Goal: Communication & Community: Answer question/provide support

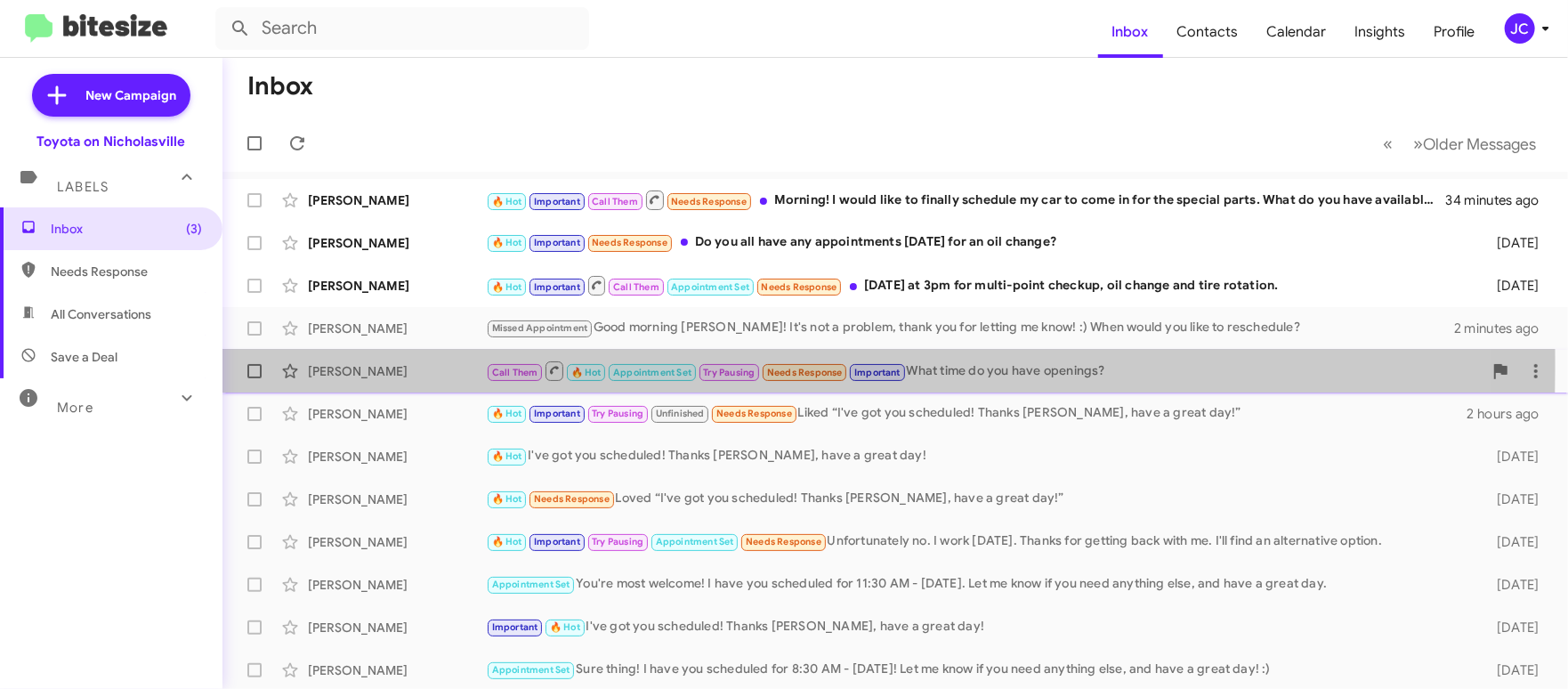
click at [393, 366] on div "[PERSON_NAME]" at bounding box center [397, 370] width 178 height 18
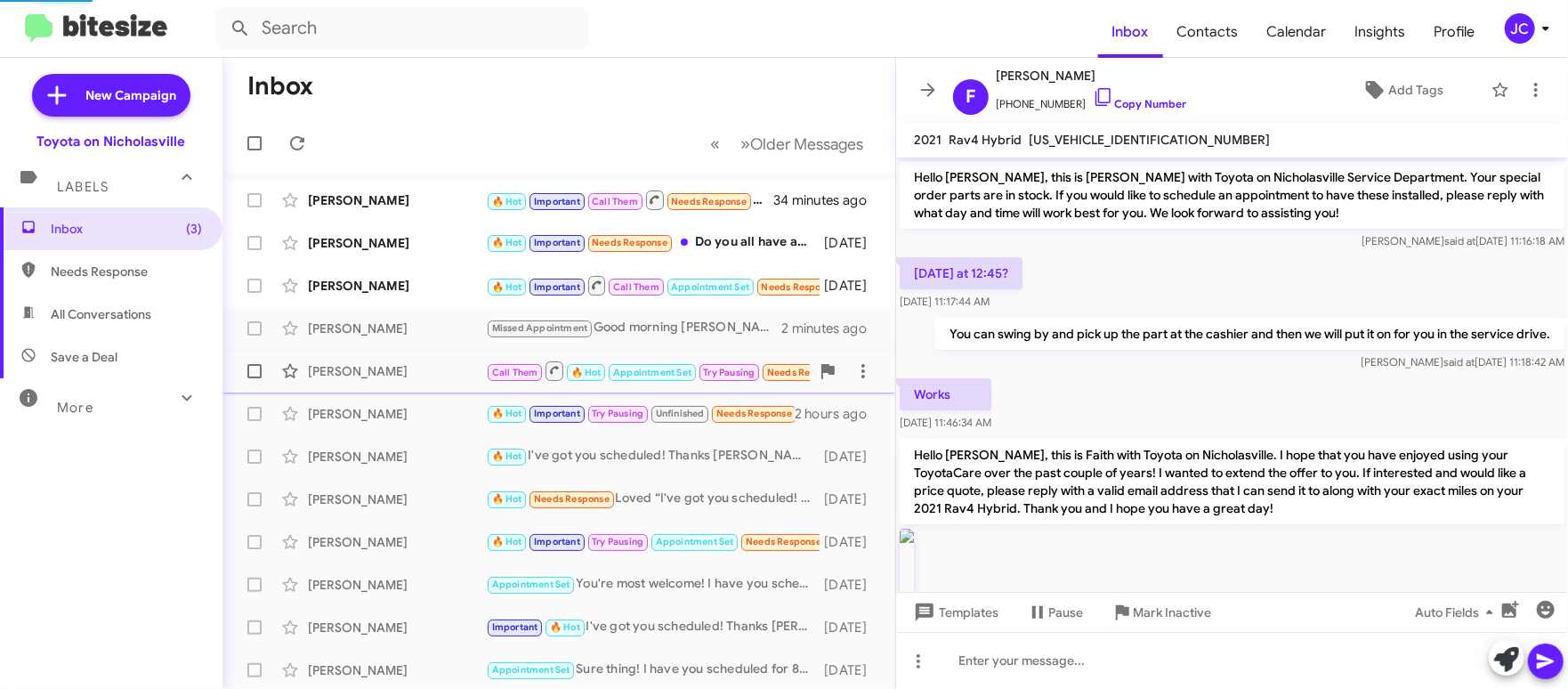
scroll to position [1633, 0]
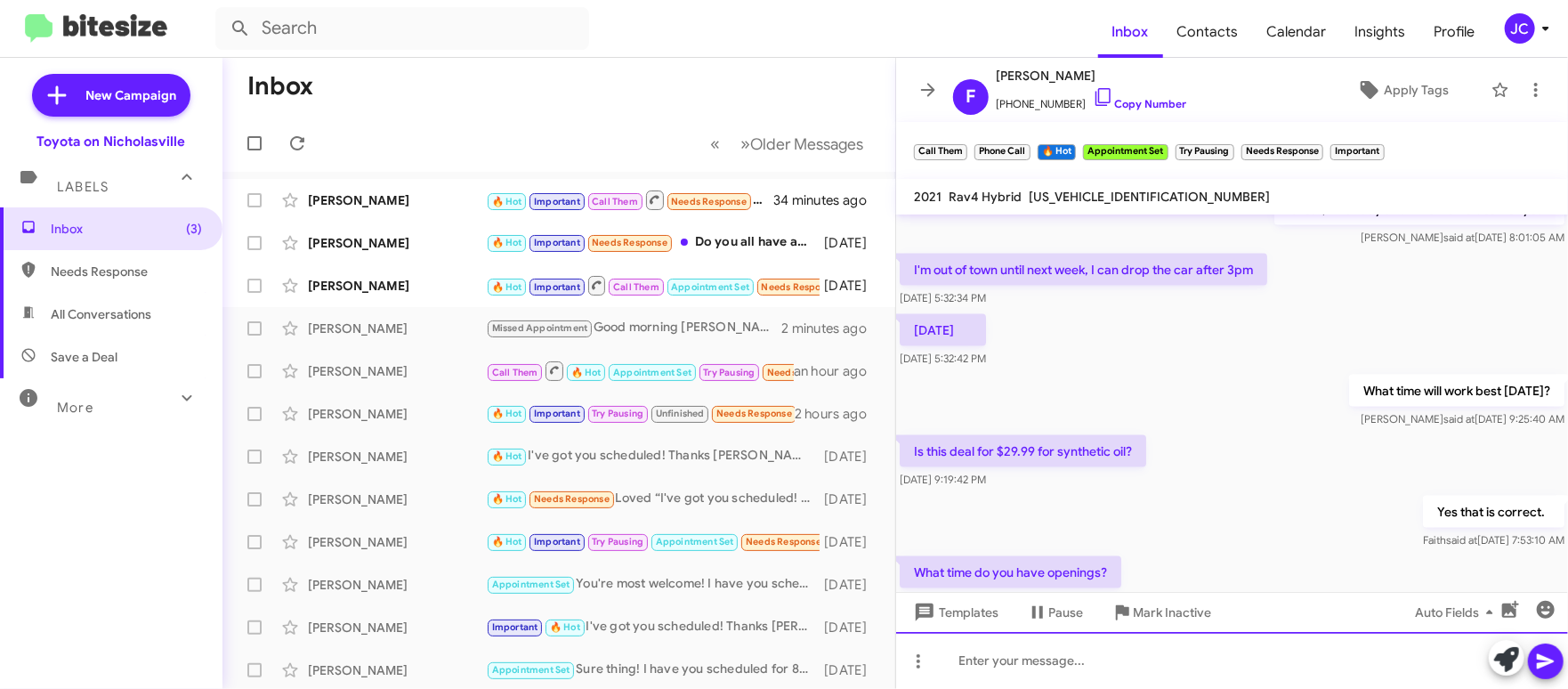
click at [1163, 649] on div at bounding box center [1232, 661] width 672 height 57
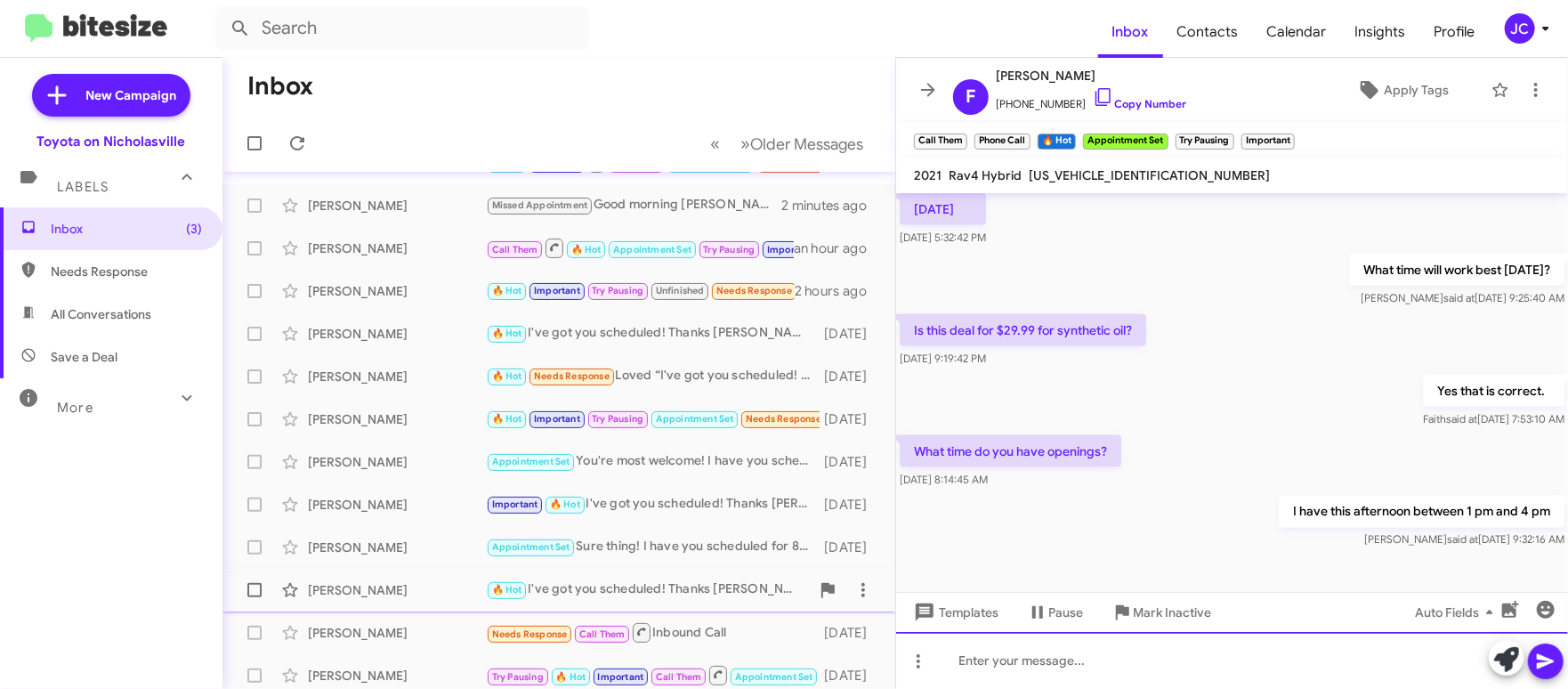
scroll to position [0, 0]
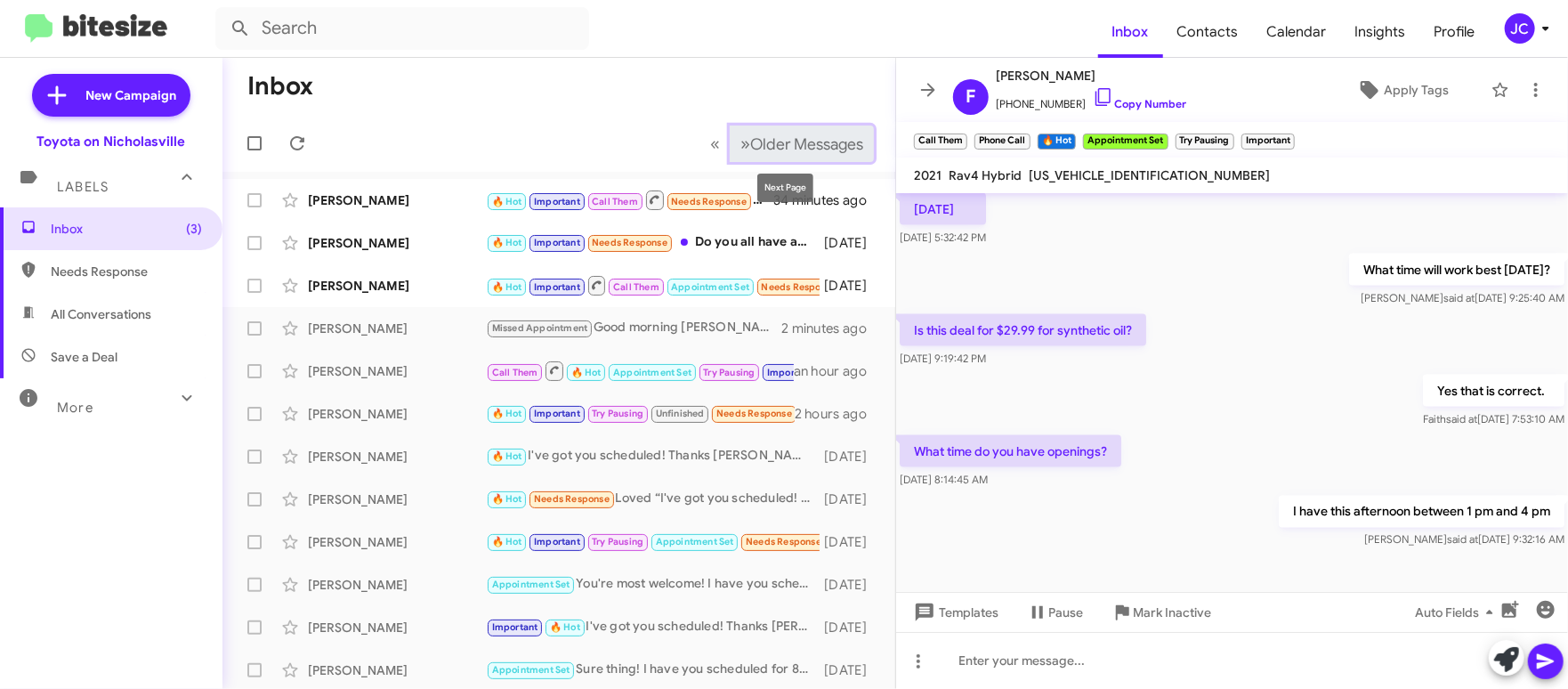
click at [774, 144] on span "Older Messages" at bounding box center [807, 144] width 113 height 20
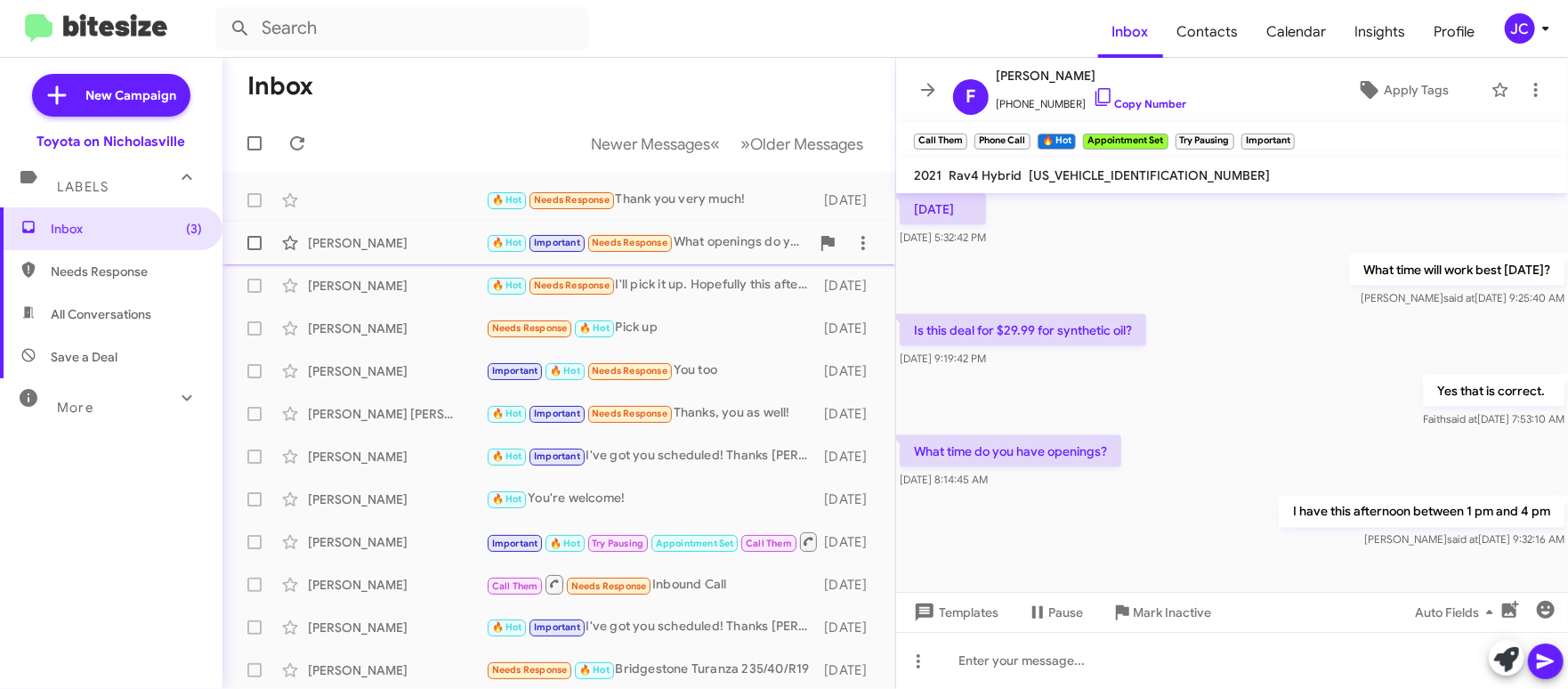
click at [427, 237] on div "[PERSON_NAME]" at bounding box center [397, 242] width 178 height 18
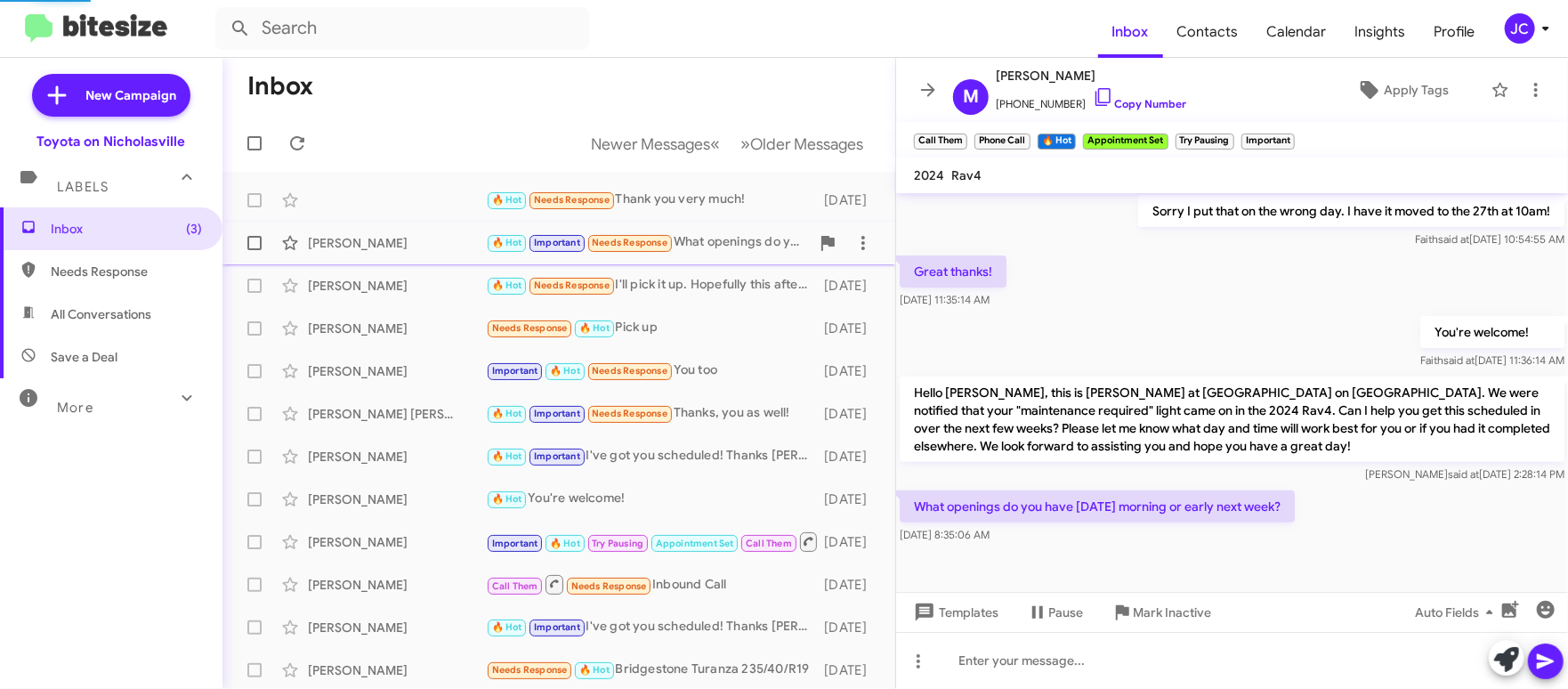
scroll to position [339, 0]
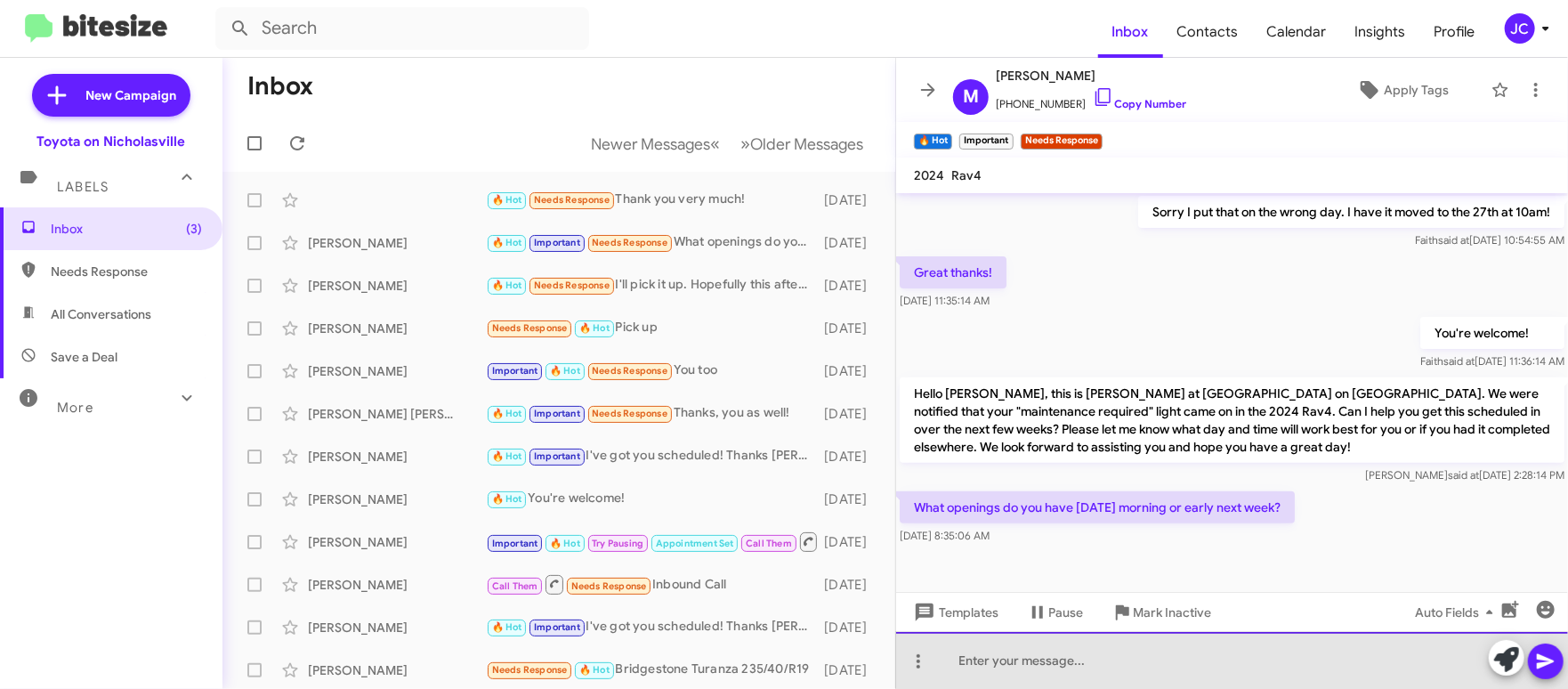
click at [1017, 674] on div at bounding box center [1232, 661] width 672 height 57
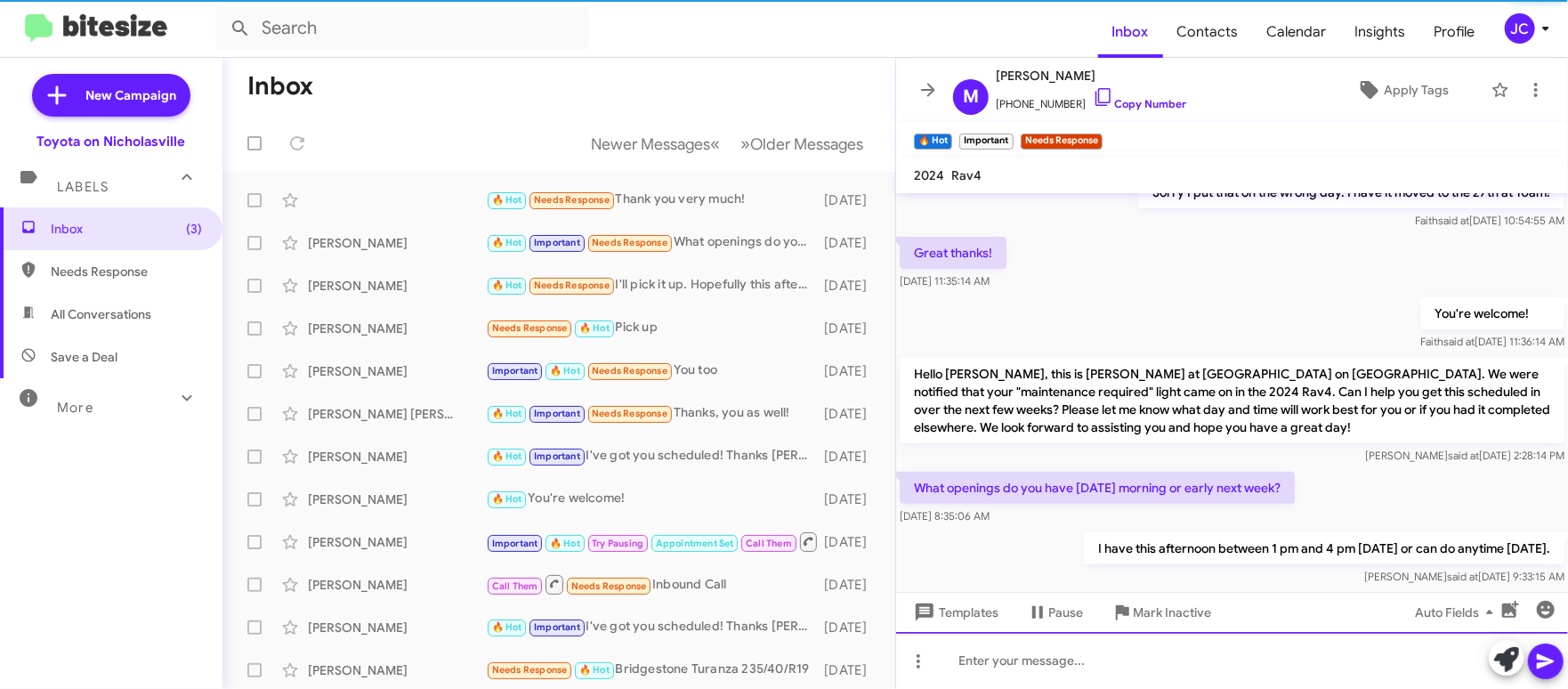
scroll to position [404, 0]
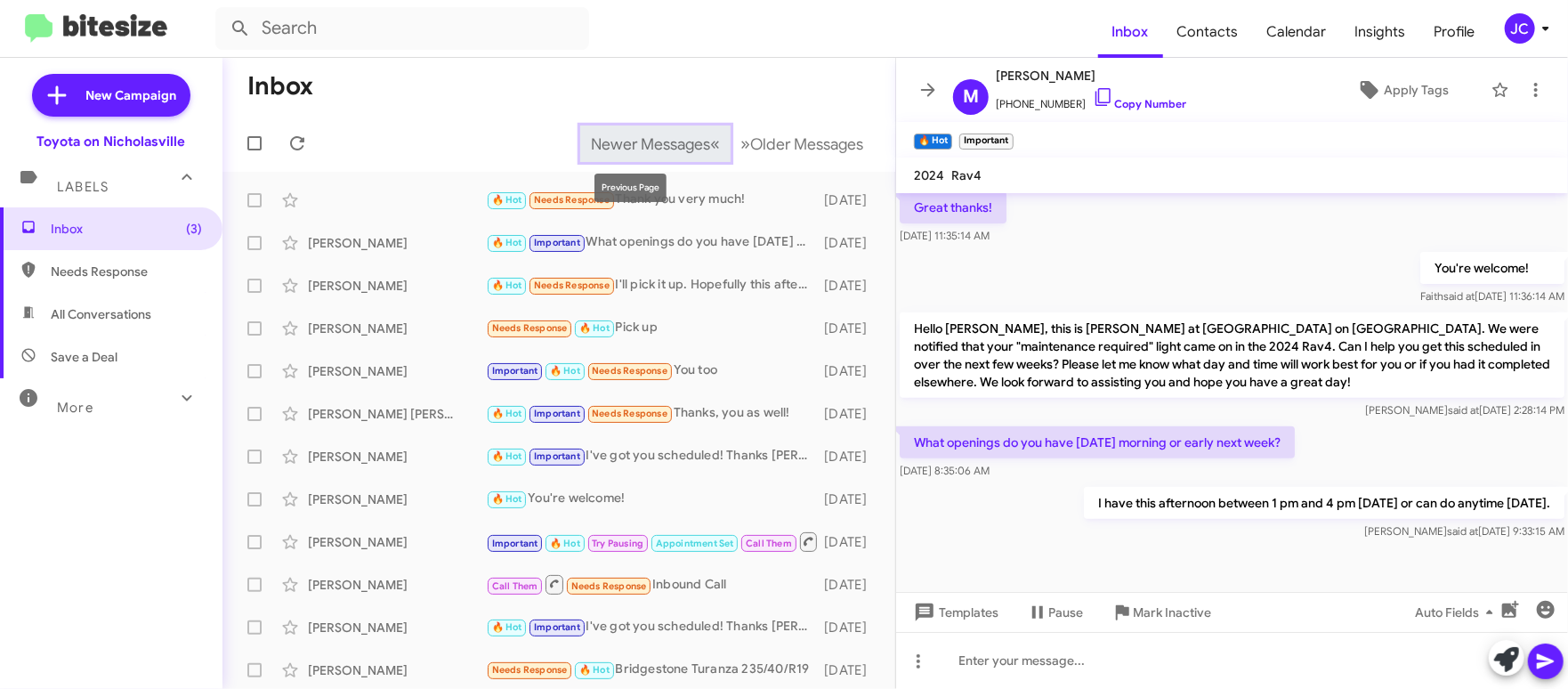
click at [663, 139] on span "Newer Messages" at bounding box center [650, 144] width 120 height 20
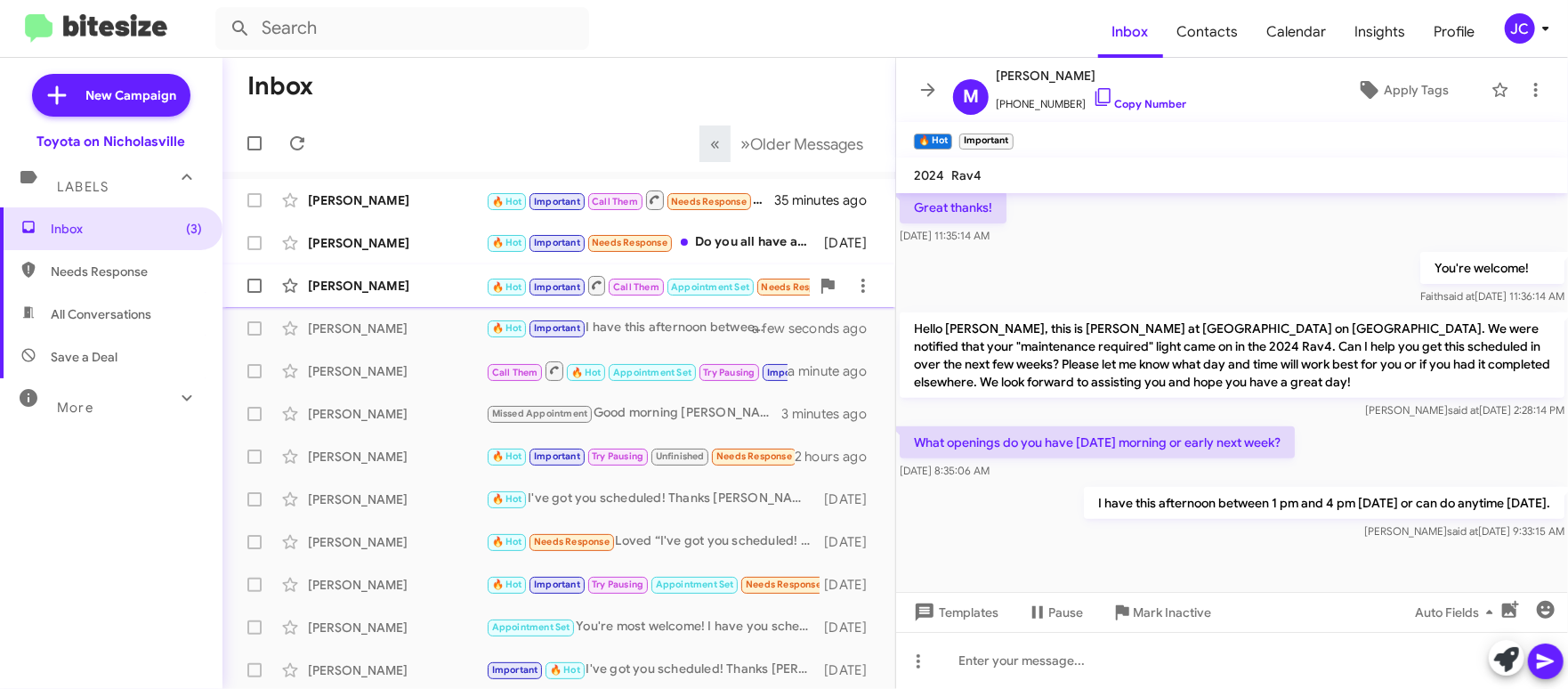
click at [384, 271] on div "[PERSON_NAME] 🔥 Hot Important Call Them Appointment Set Needs Response [DATE] a…" at bounding box center [559, 286] width 645 height 36
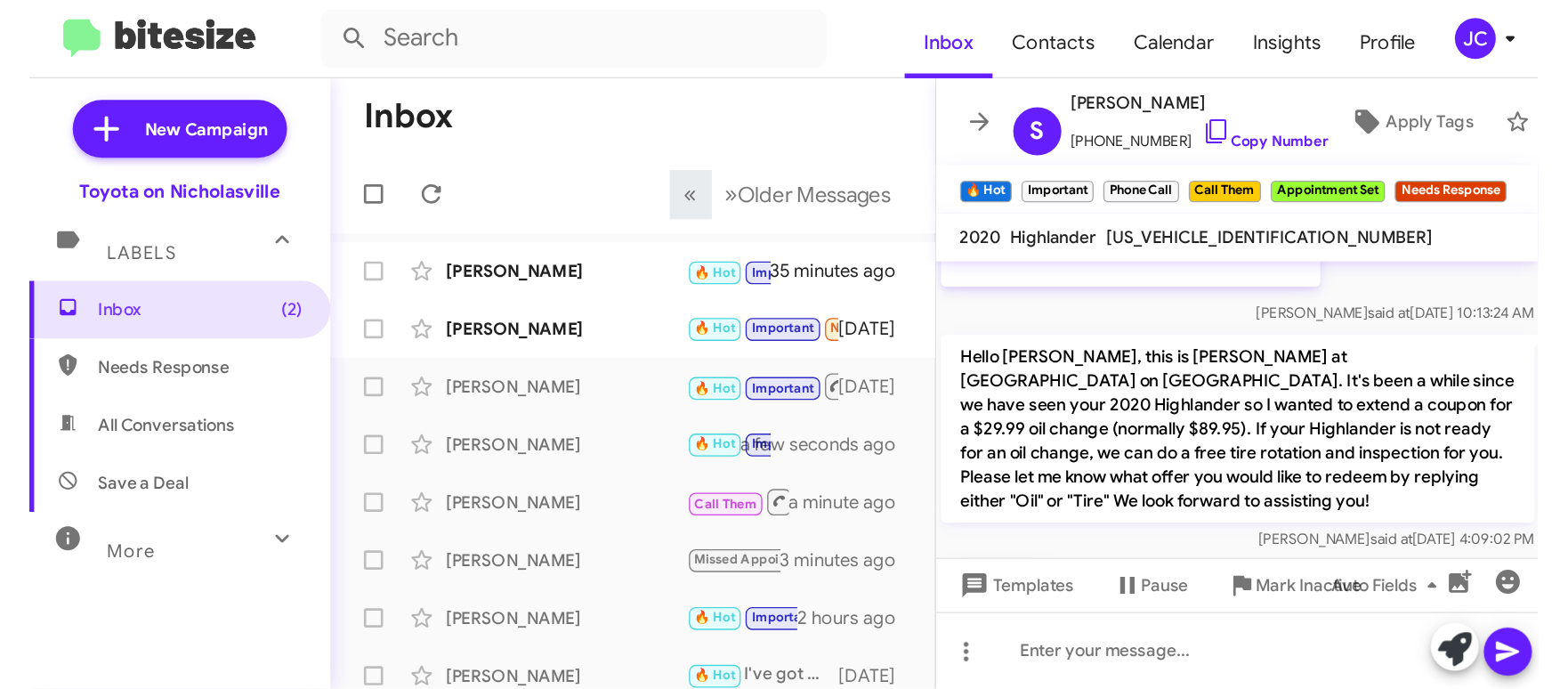
scroll to position [3380, 0]
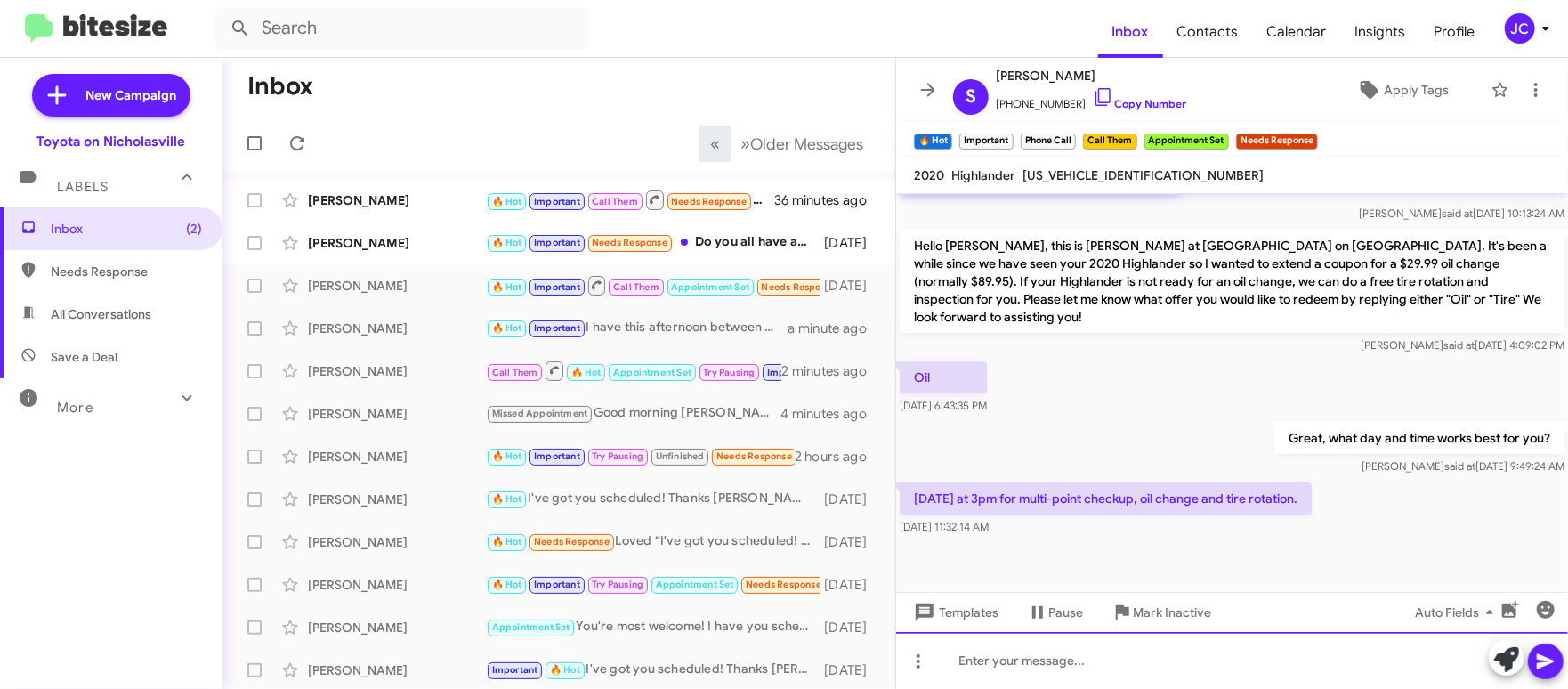
click at [995, 672] on div at bounding box center [1232, 661] width 672 height 57
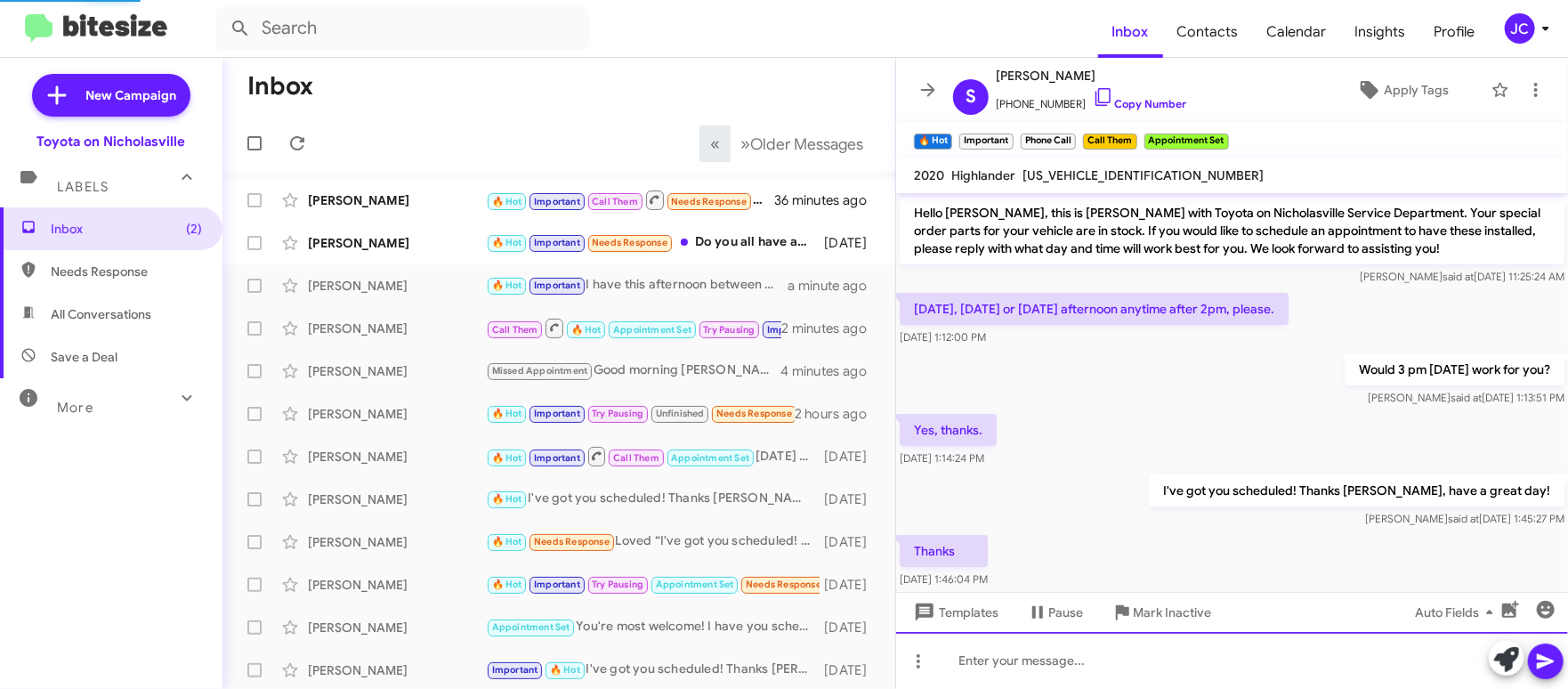
scroll to position [89, 0]
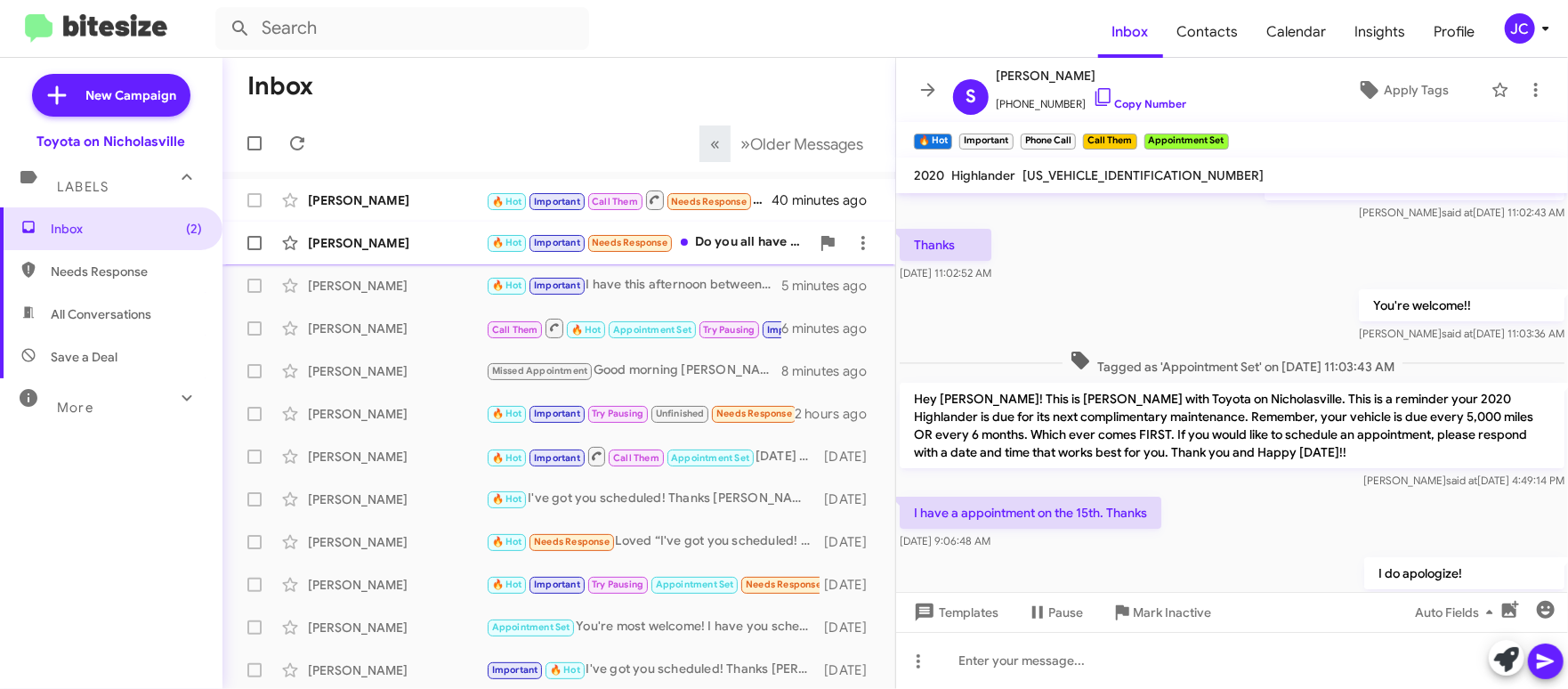
drag, startPoint x: 410, startPoint y: 254, endPoint x: 420, endPoint y: 261, distance: 12.2
click at [410, 253] on div "[PERSON_NAME] 🔥 Hot Important Needs Response Do you all have any appointments […" at bounding box center [559, 243] width 645 height 36
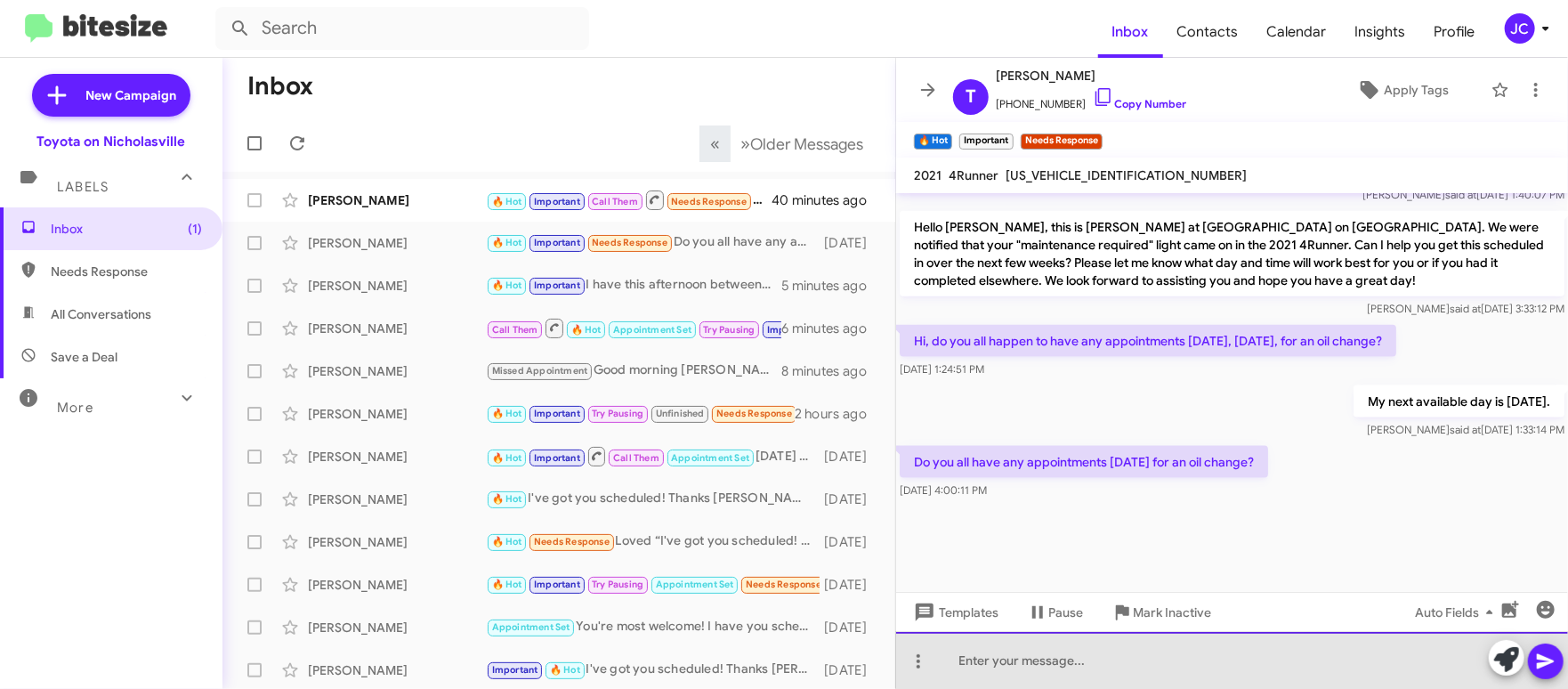
click at [1098, 656] on div at bounding box center [1232, 661] width 672 height 57
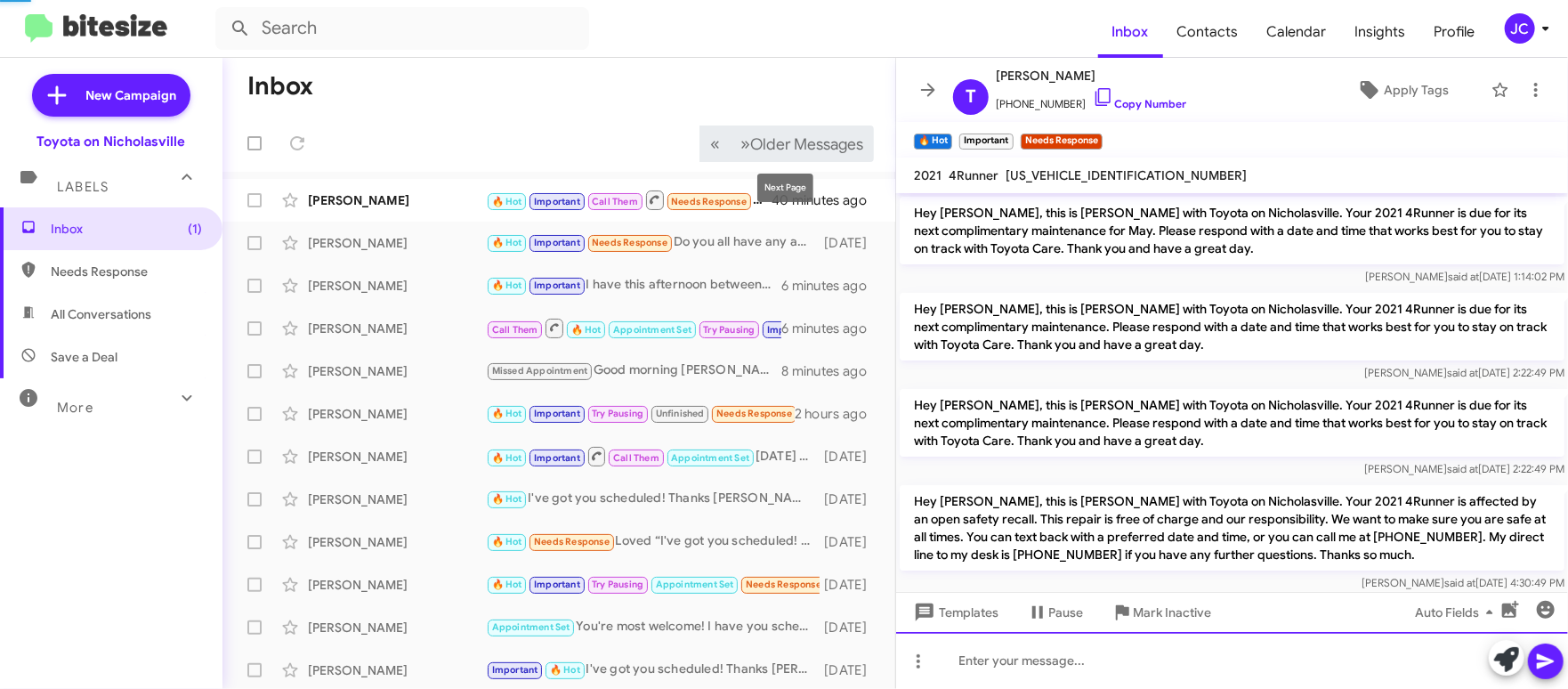
scroll to position [89, 0]
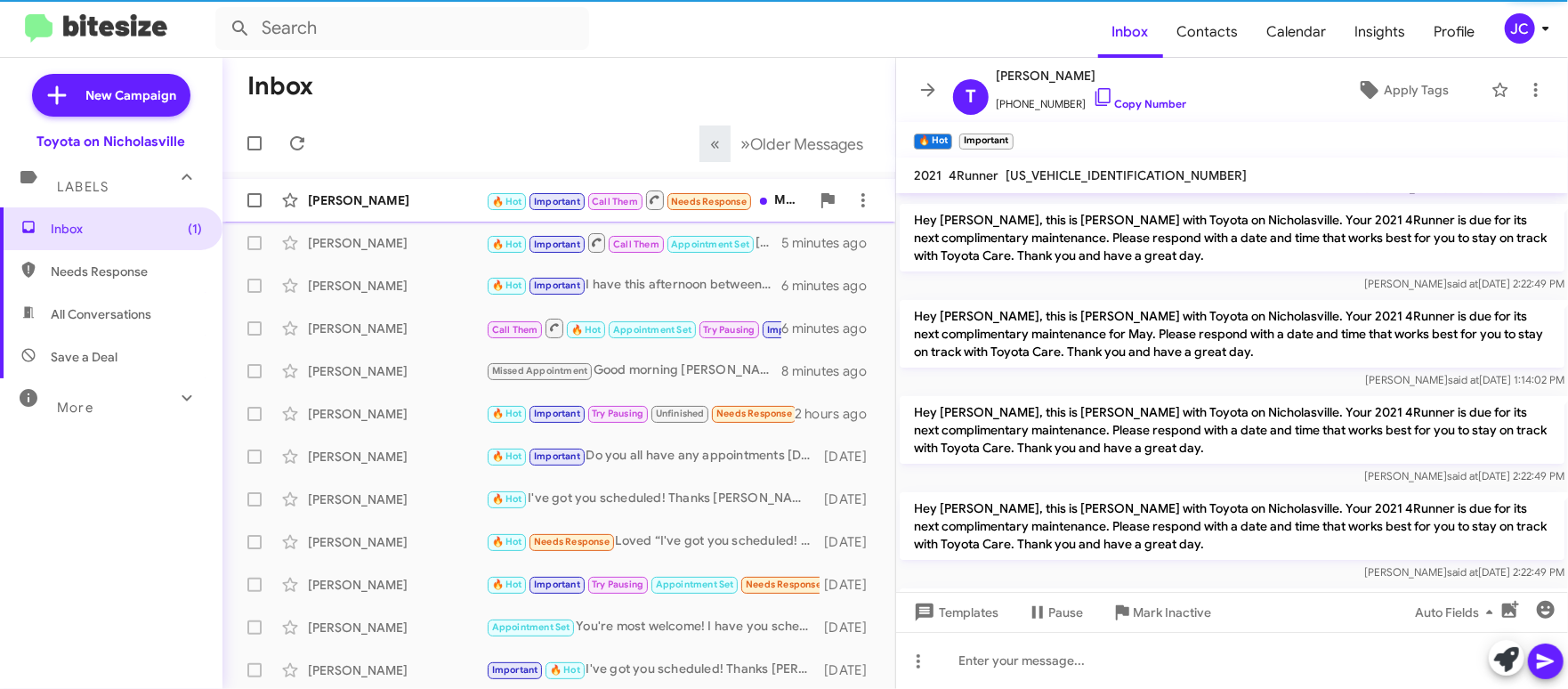
click at [397, 205] on div "[PERSON_NAME]" at bounding box center [397, 200] width 178 height 18
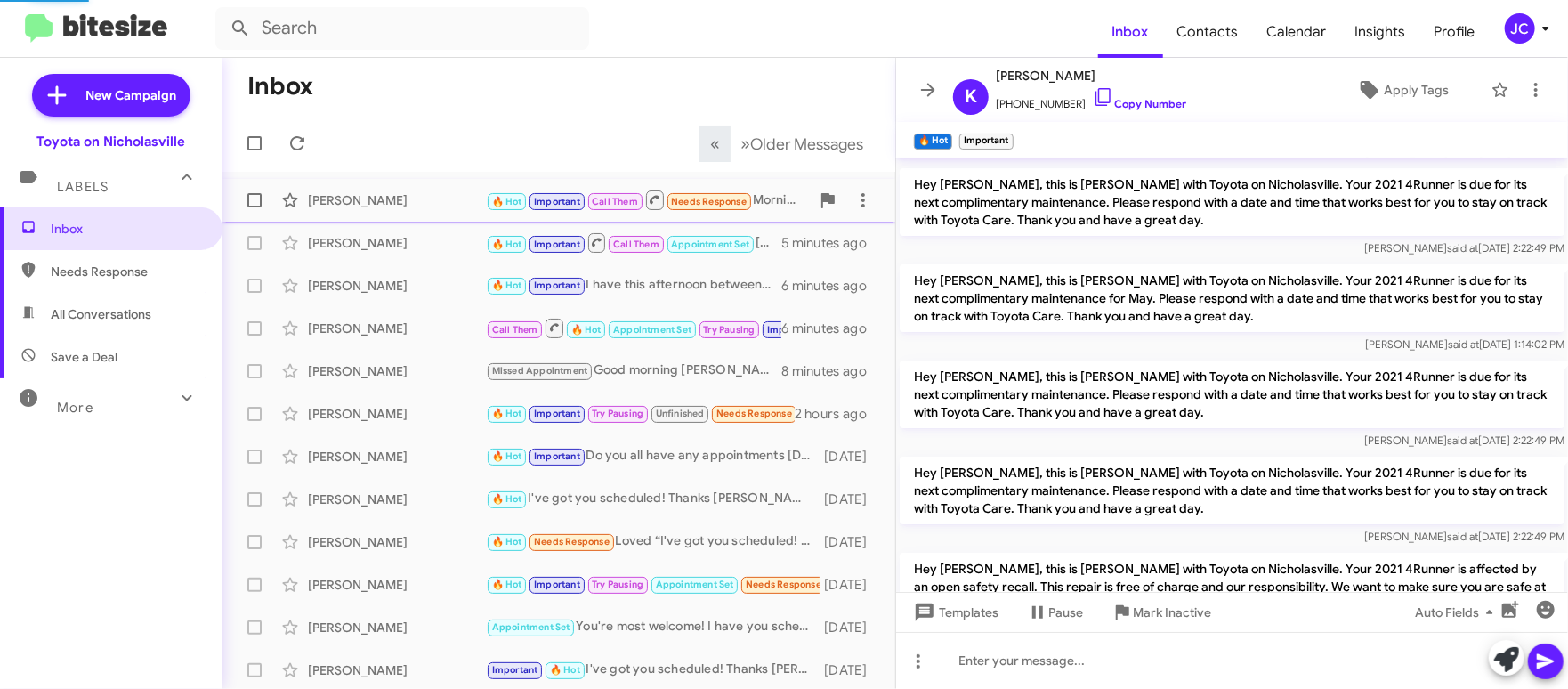
scroll to position [1066, 0]
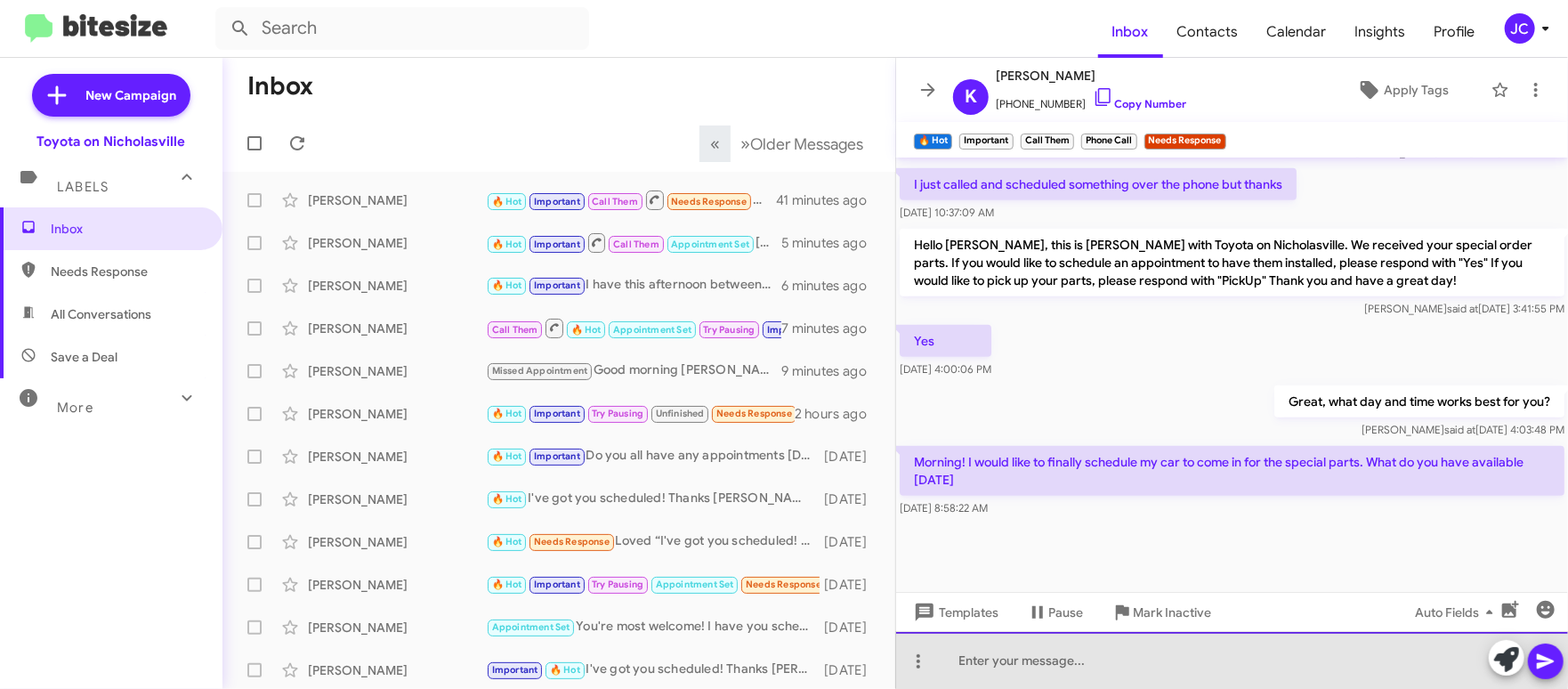
click at [1001, 657] on div at bounding box center [1232, 661] width 672 height 57
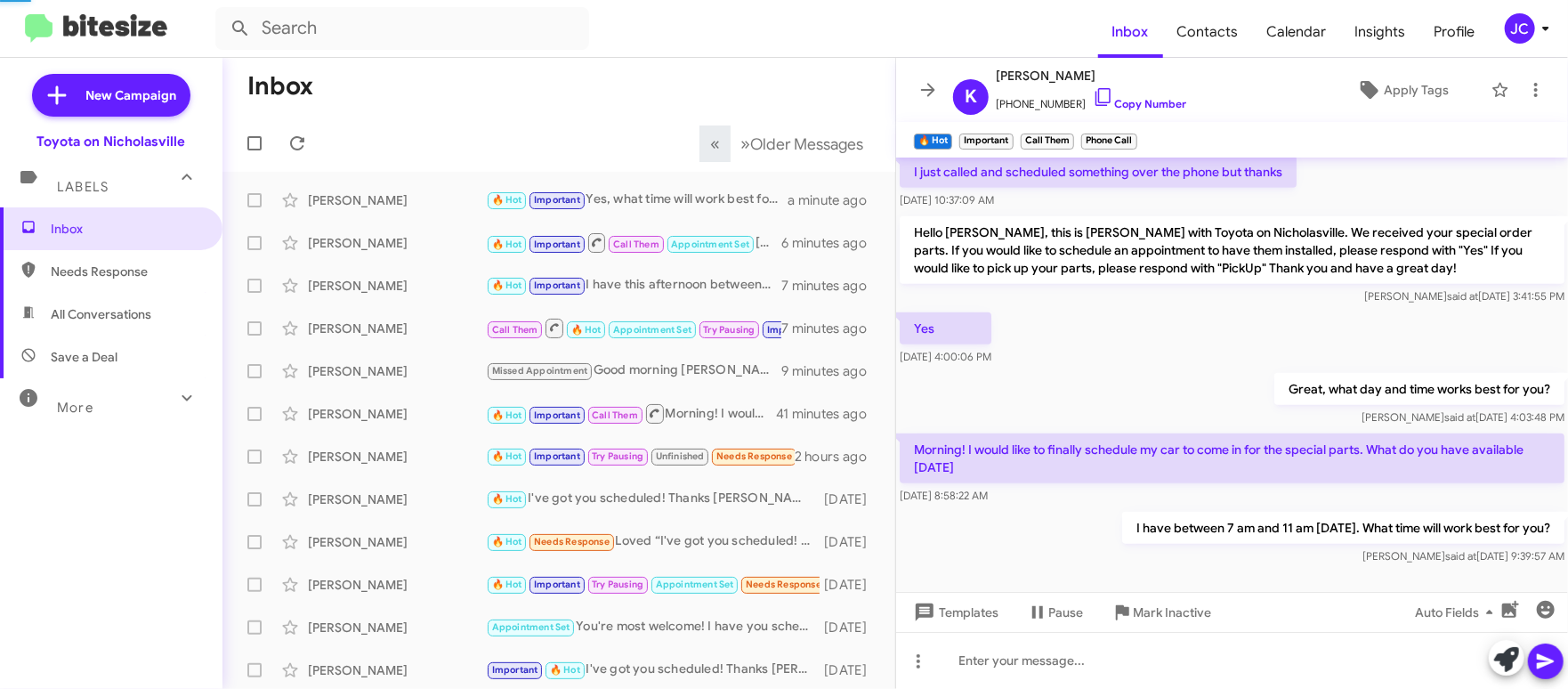
scroll to position [1130, 0]
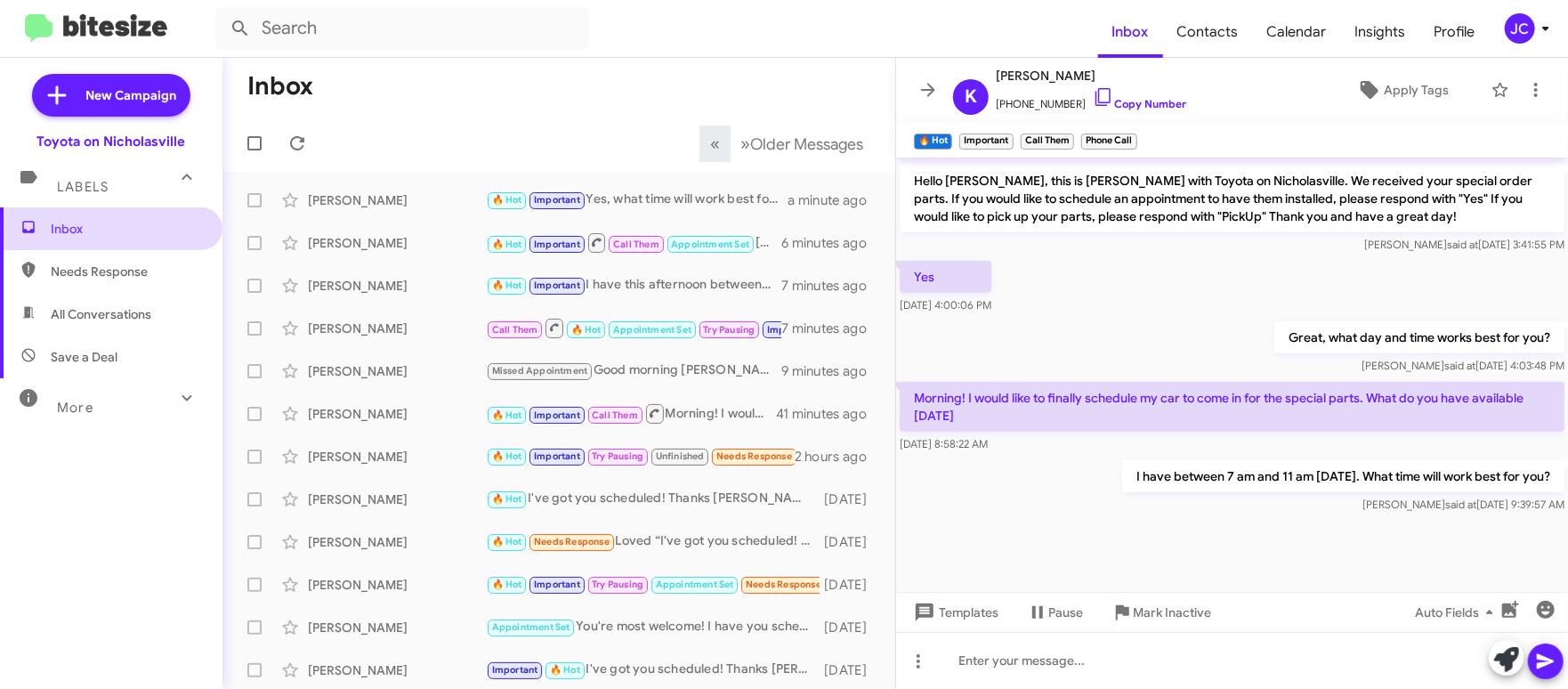
click at [121, 240] on span "Inbox" at bounding box center [111, 228] width 222 height 42
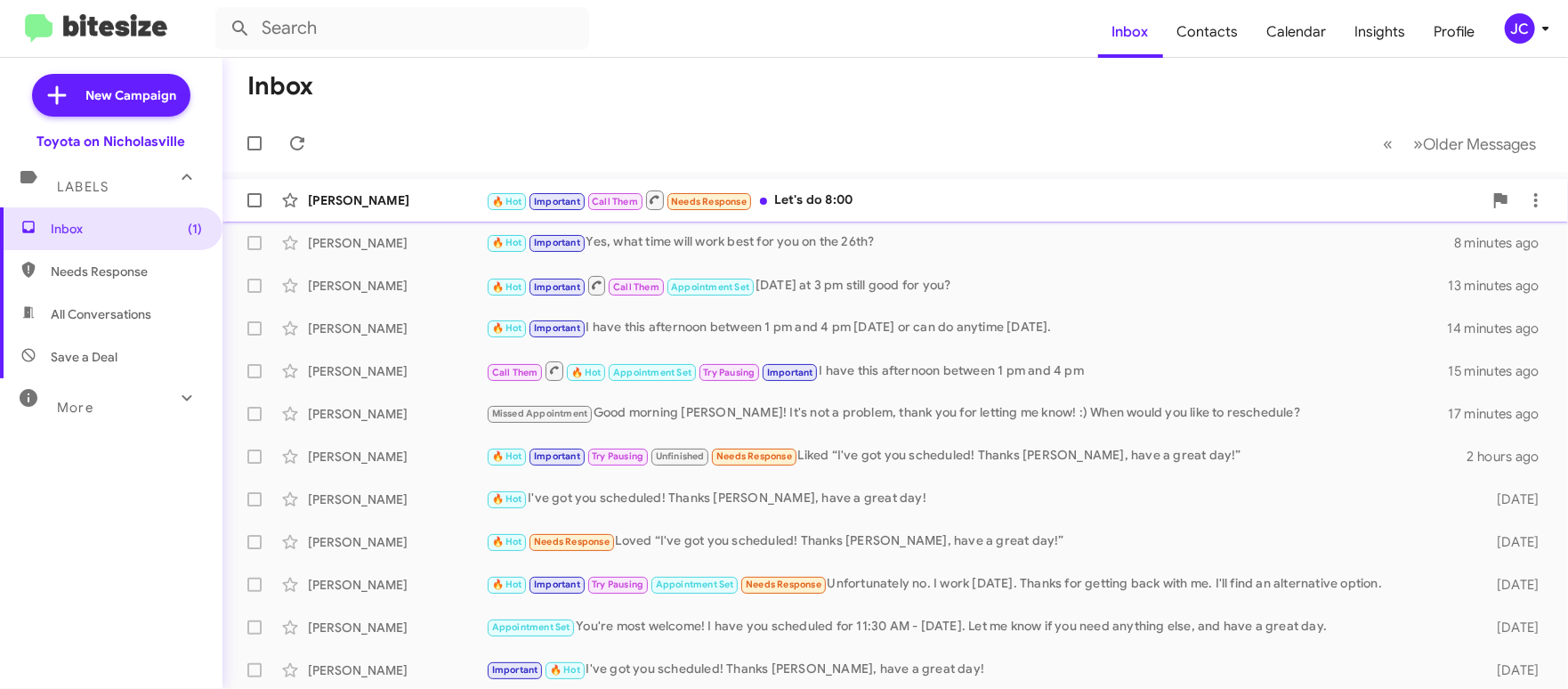
drag, startPoint x: 393, startPoint y: 204, endPoint x: 385, endPoint y: 214, distance: 12.8
click at [393, 204] on div "[PERSON_NAME]" at bounding box center [397, 200] width 178 height 18
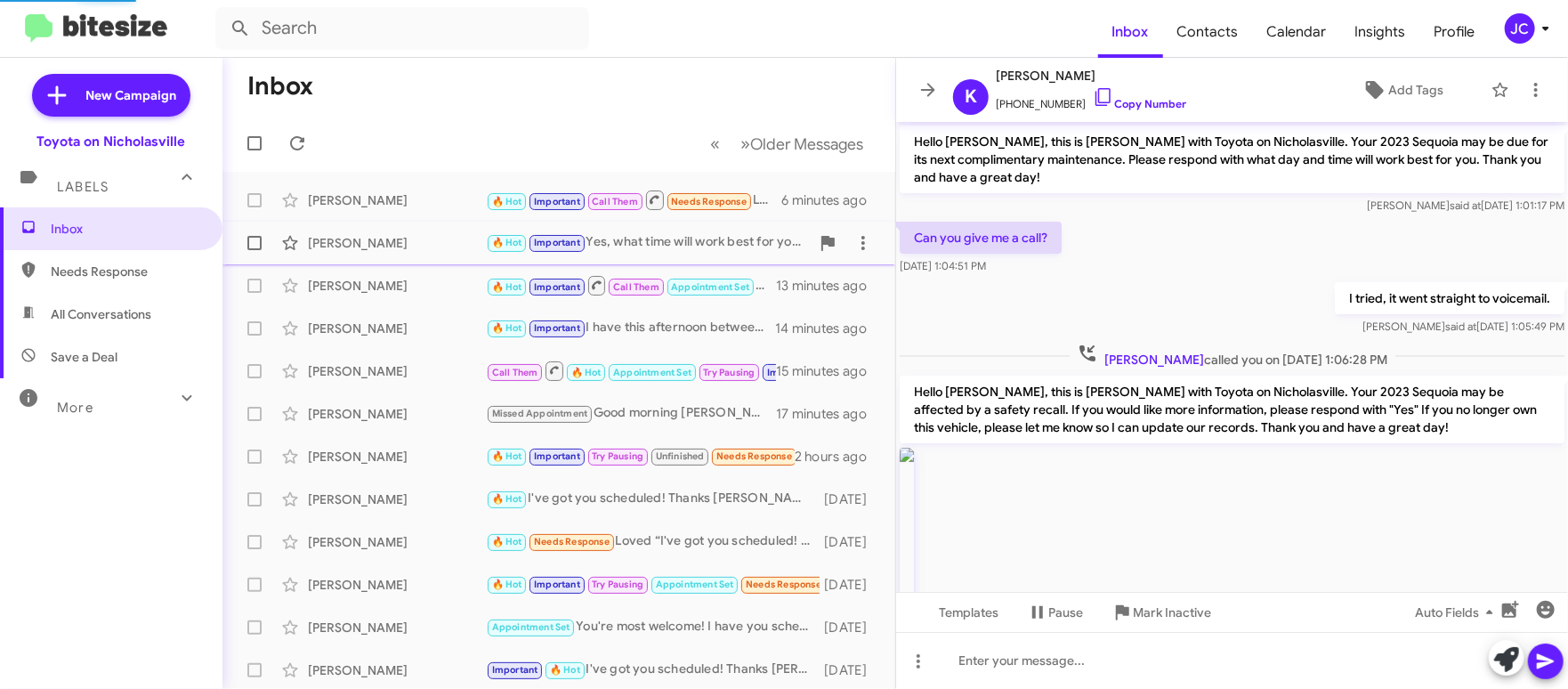
scroll to position [1159, 0]
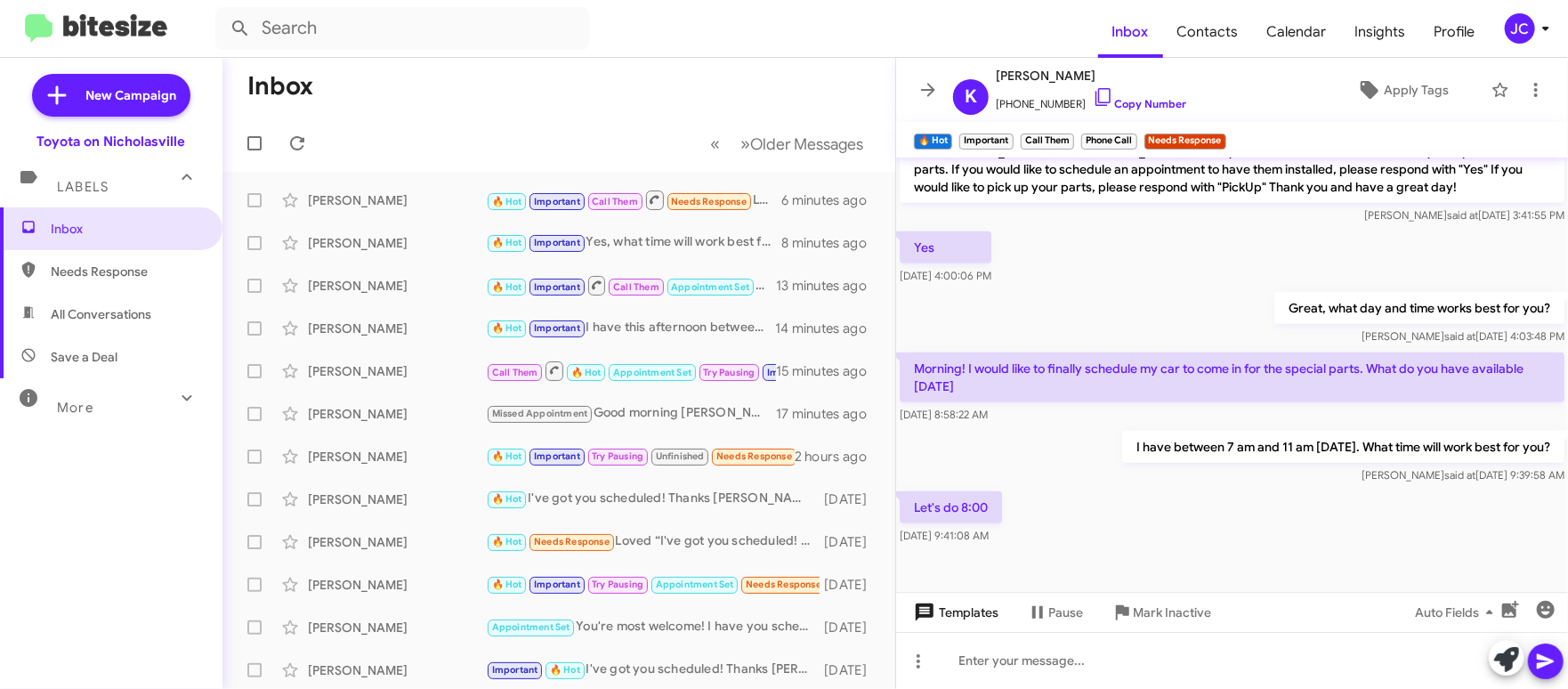
click at [967, 625] on span "Templates" at bounding box center [955, 613] width 89 height 32
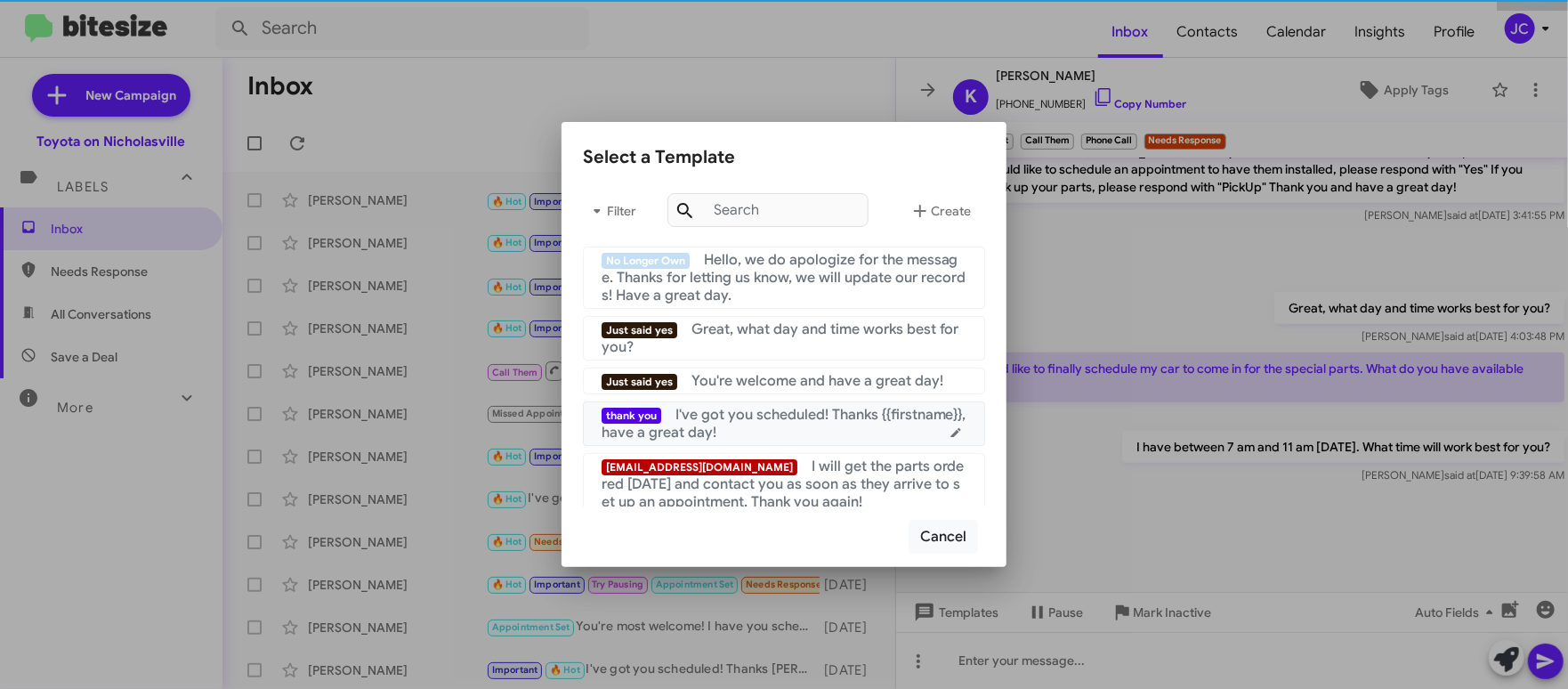
click at [841, 426] on div "thank you I've got you scheduled! Thanks {{firstname}}, have a great day!" at bounding box center [784, 424] width 365 height 36
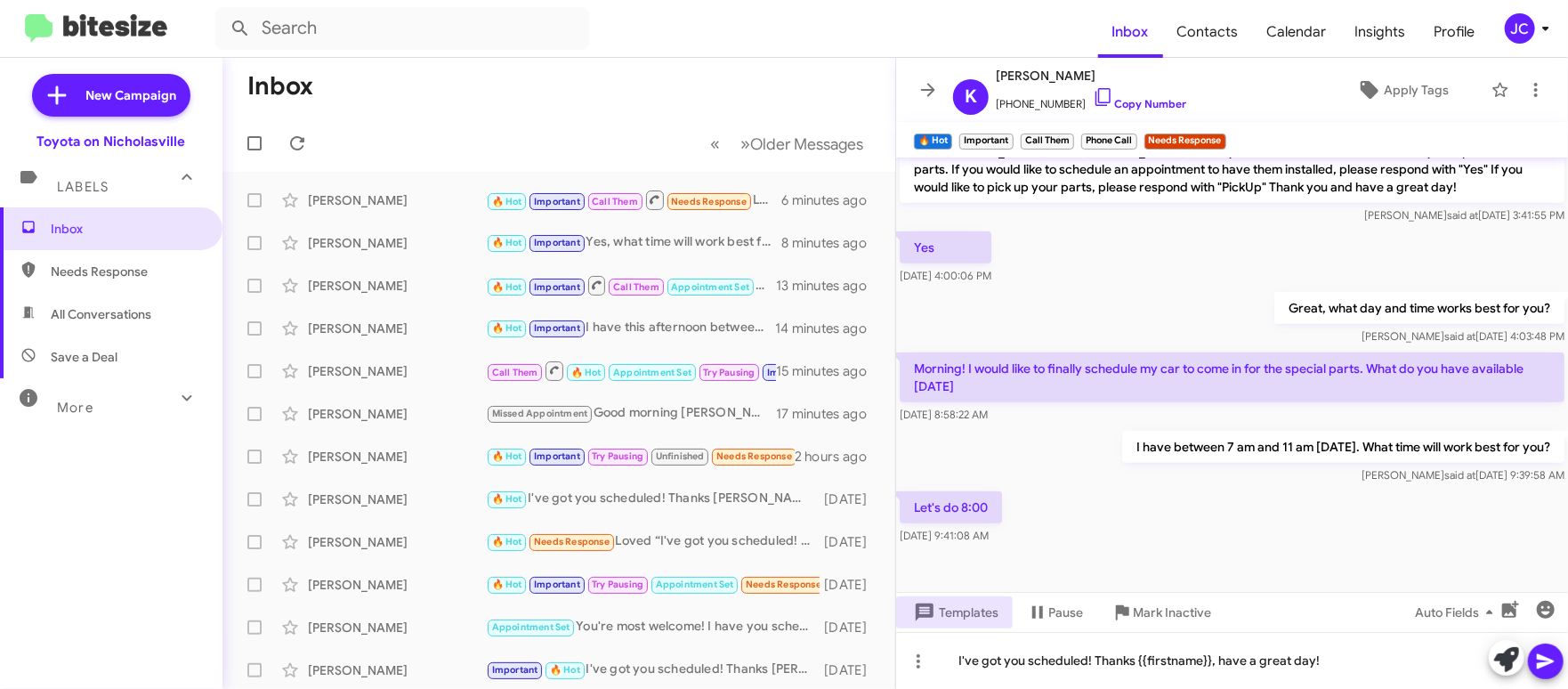
click at [1549, 668] on icon at bounding box center [1545, 661] width 22 height 22
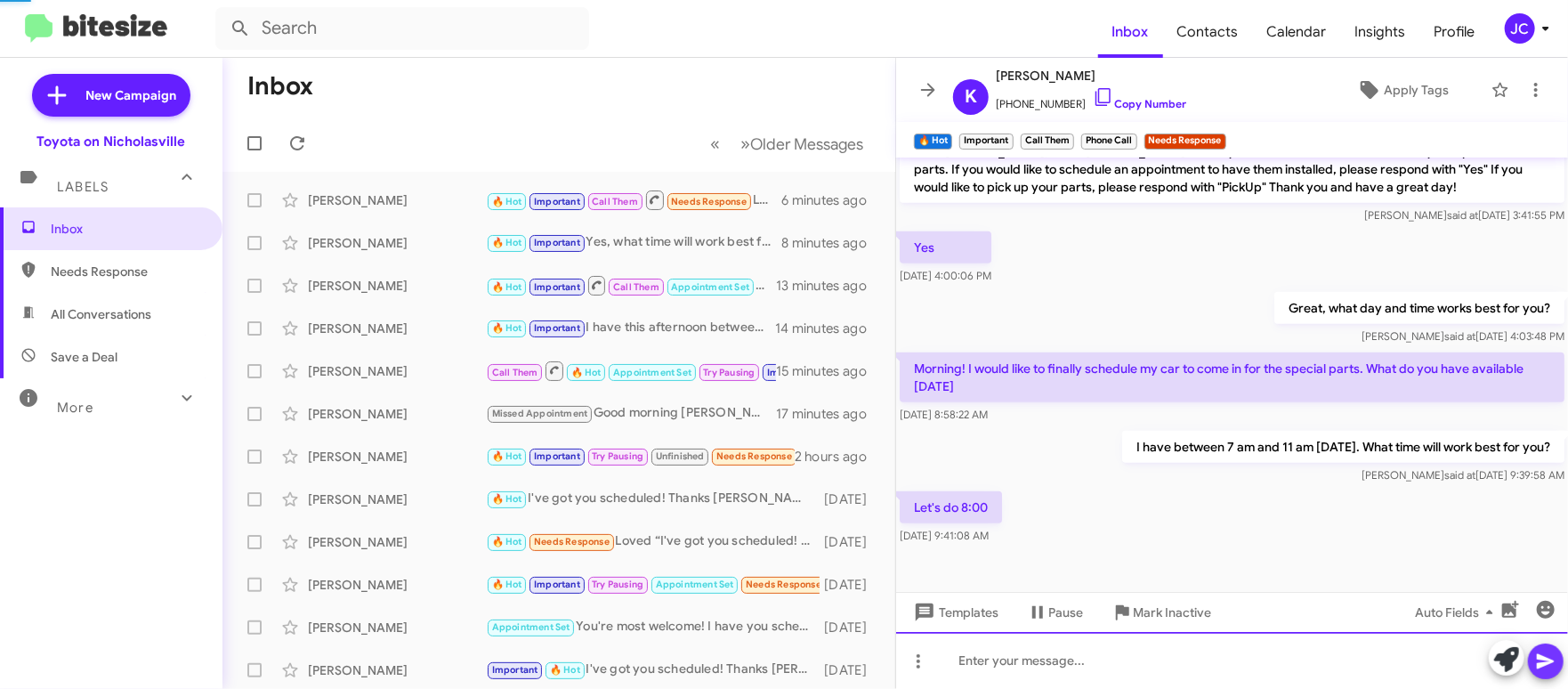
scroll to position [0, 0]
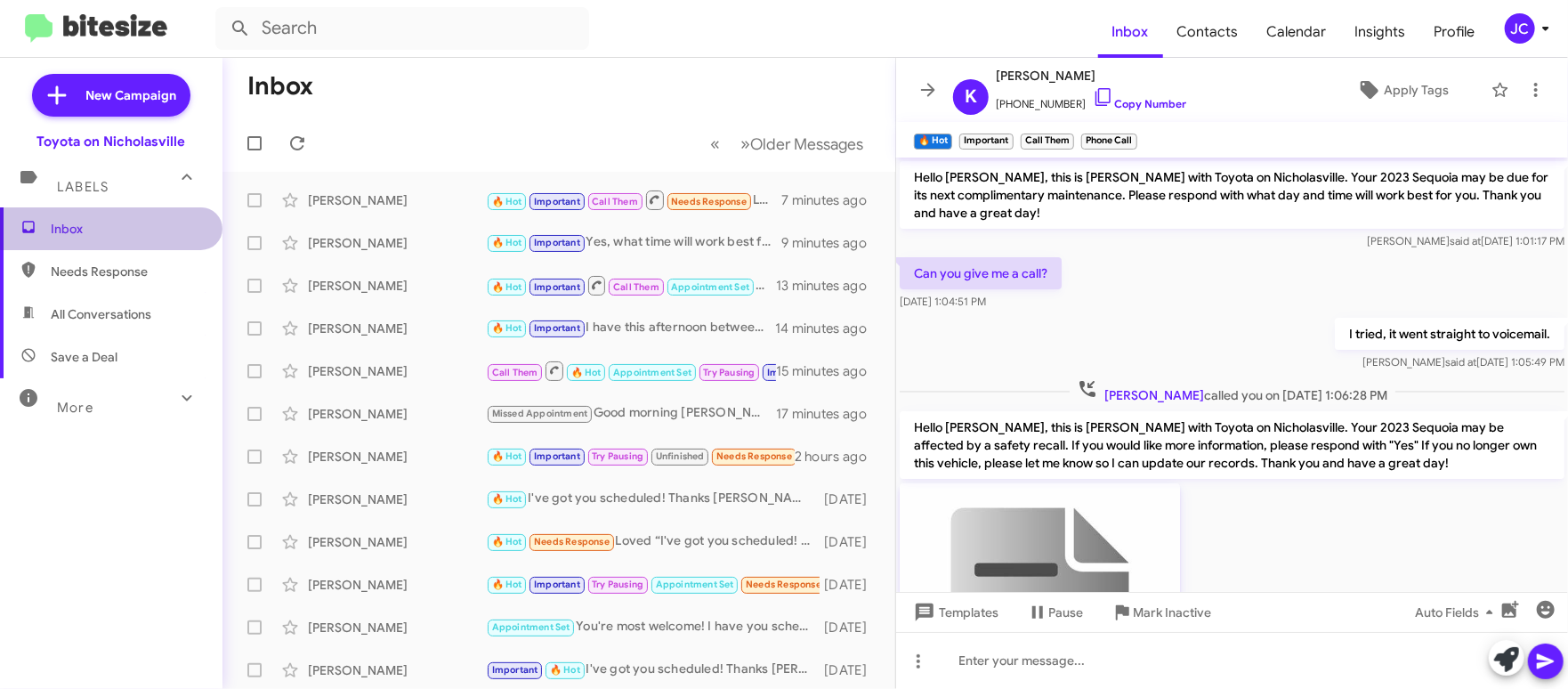
click at [139, 231] on span "Inbox" at bounding box center [126, 228] width 152 height 18
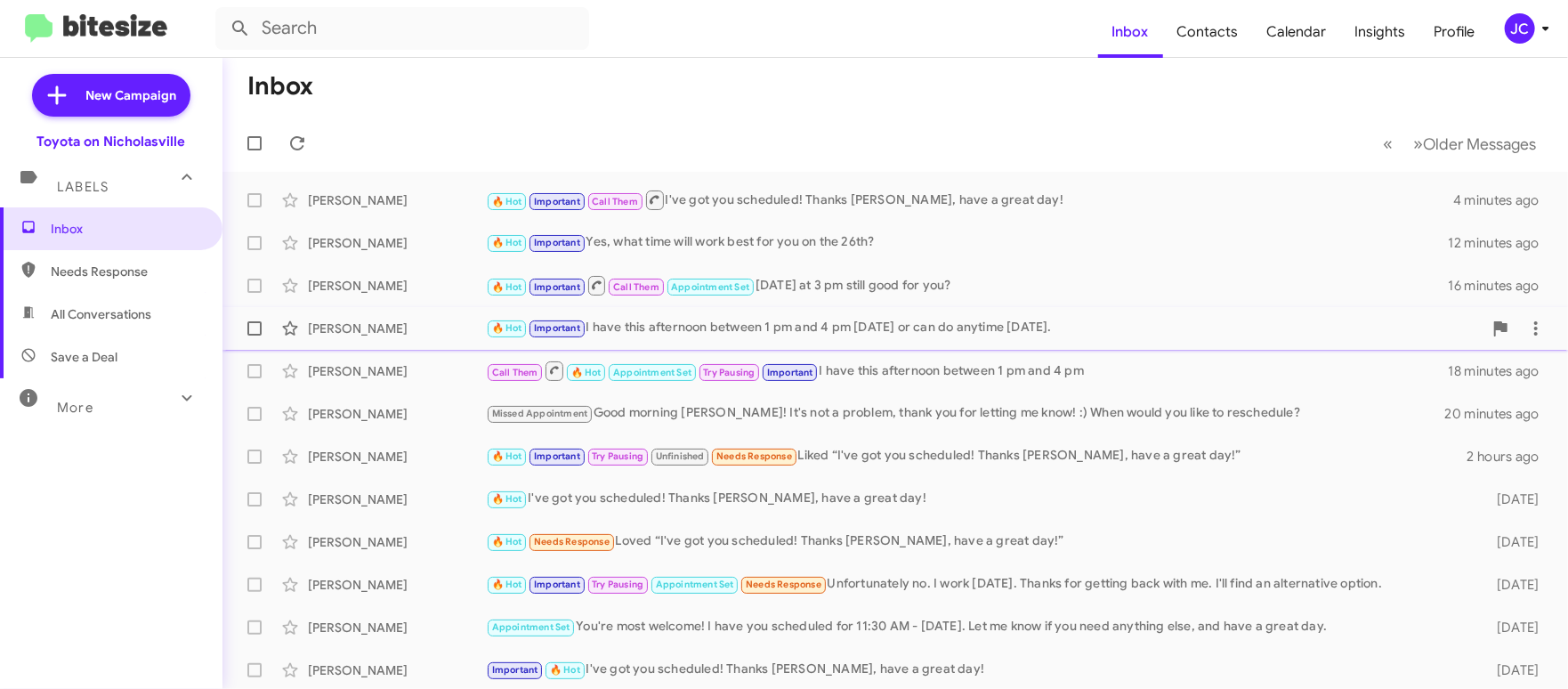
click at [400, 336] on div "[PERSON_NAME]" at bounding box center [397, 328] width 178 height 18
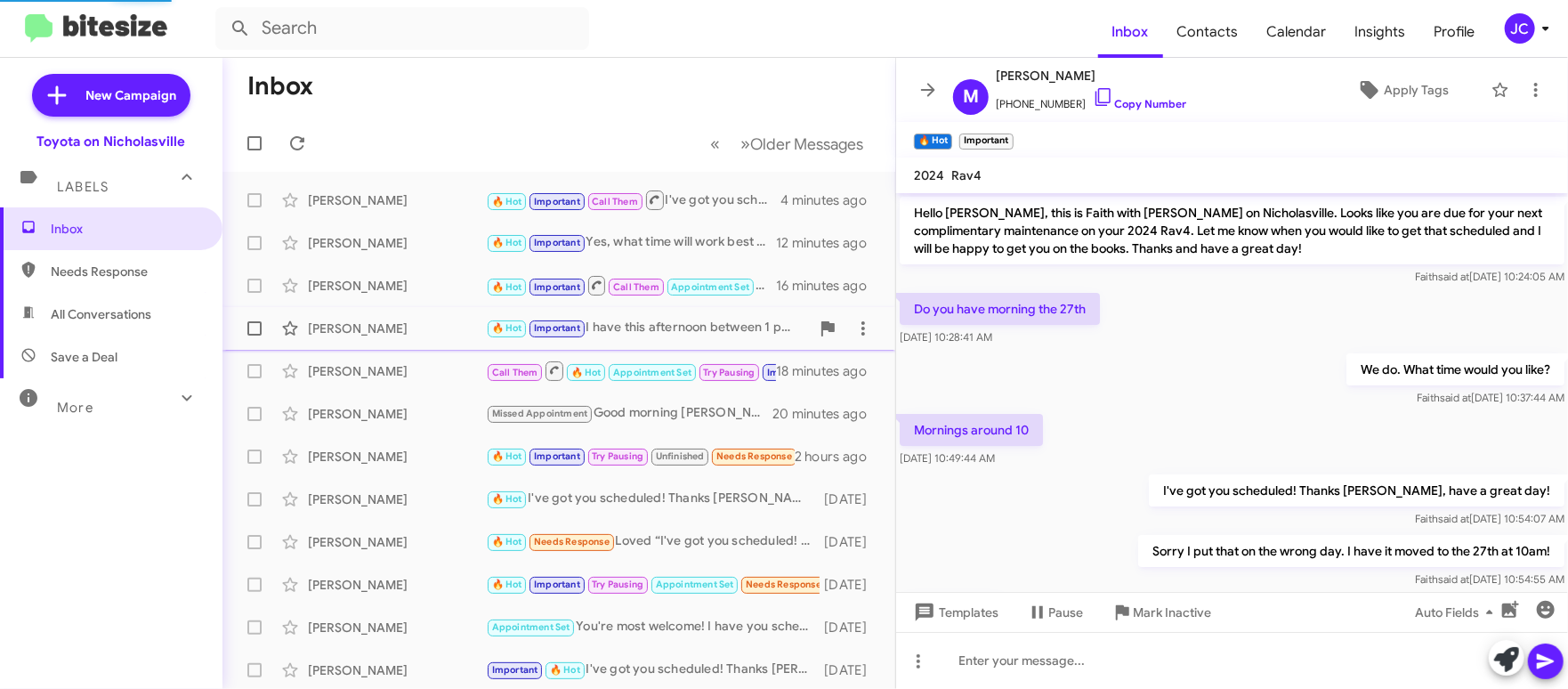
scroll to position [369, 0]
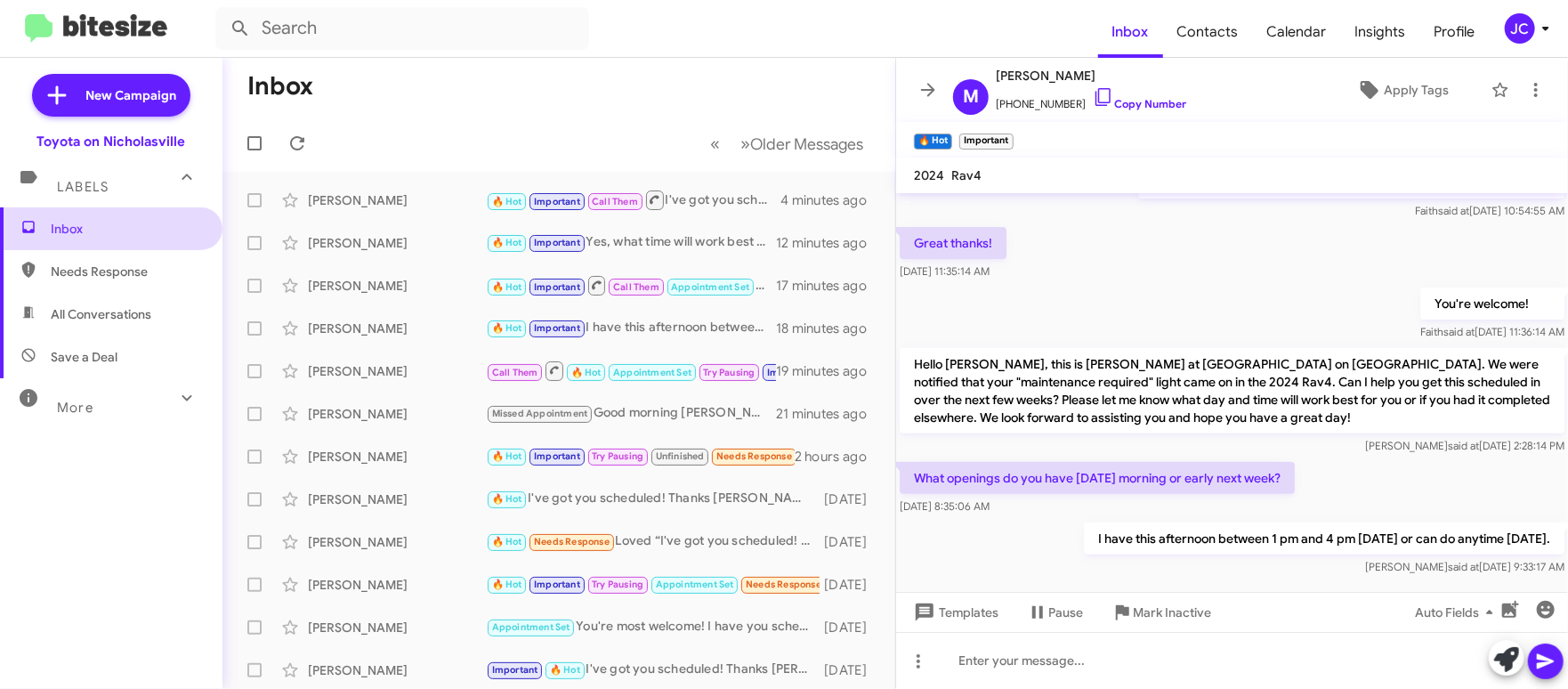
click at [174, 222] on span "Inbox" at bounding box center [126, 228] width 152 height 18
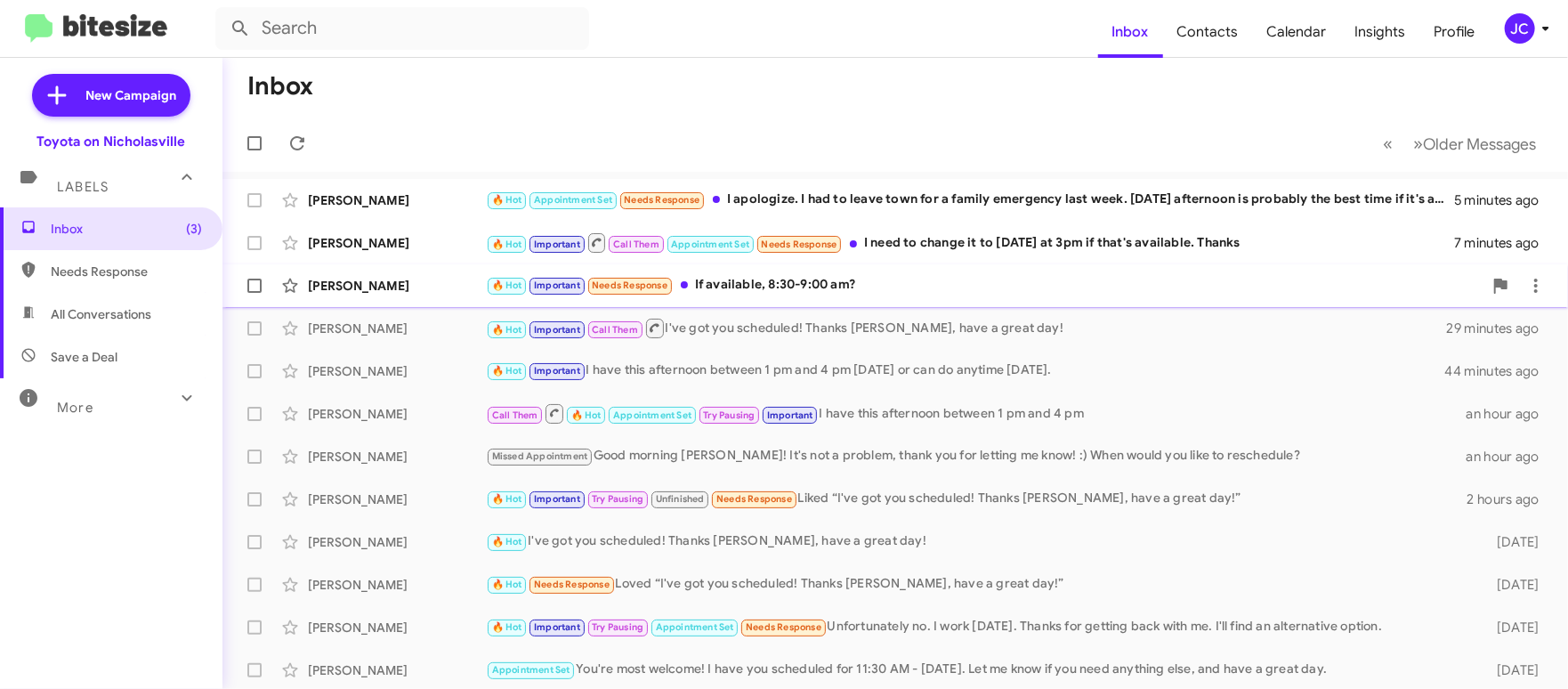
click at [400, 299] on div "Trevor Mchardy 🔥 Hot Important Needs Response If available, 8:30-9:00 am? 16 mi…" at bounding box center [895, 286] width 1317 height 36
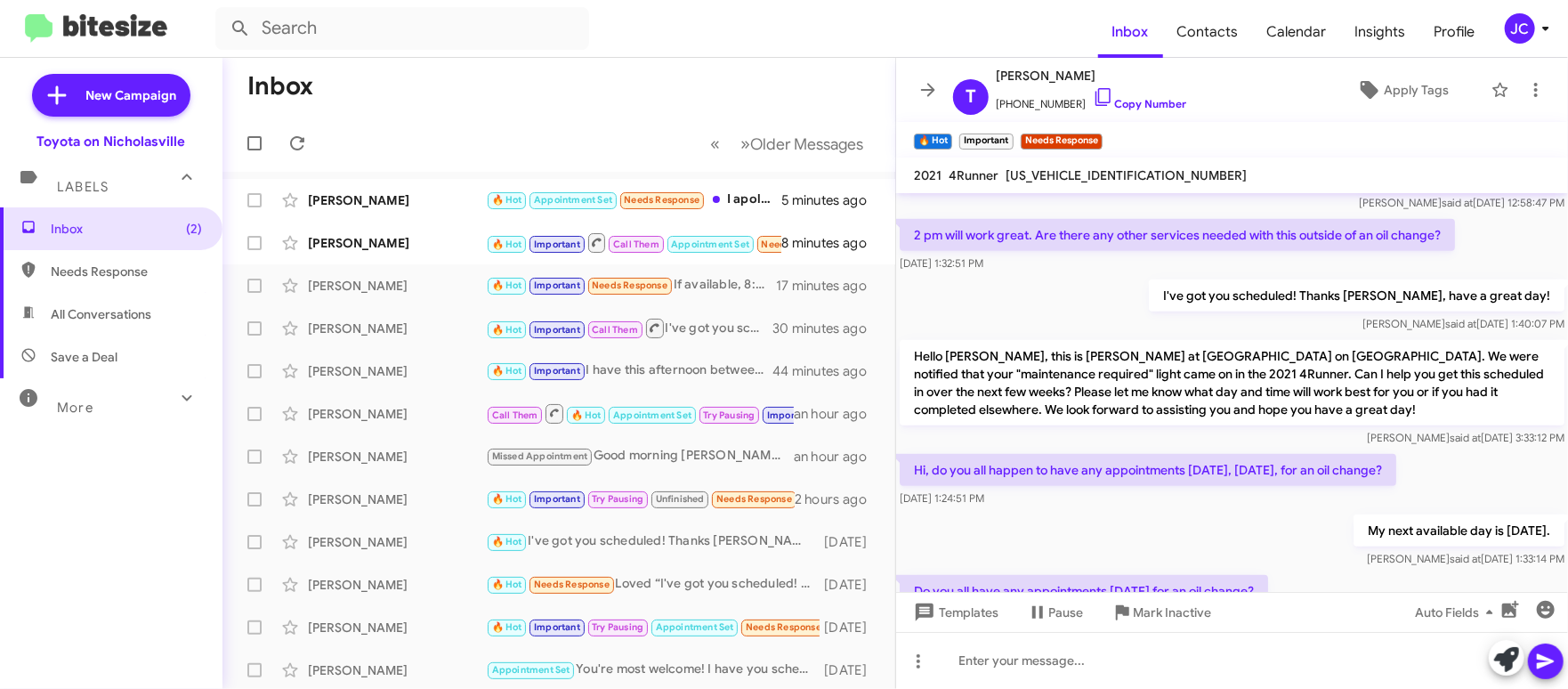
scroll to position [1309, 0]
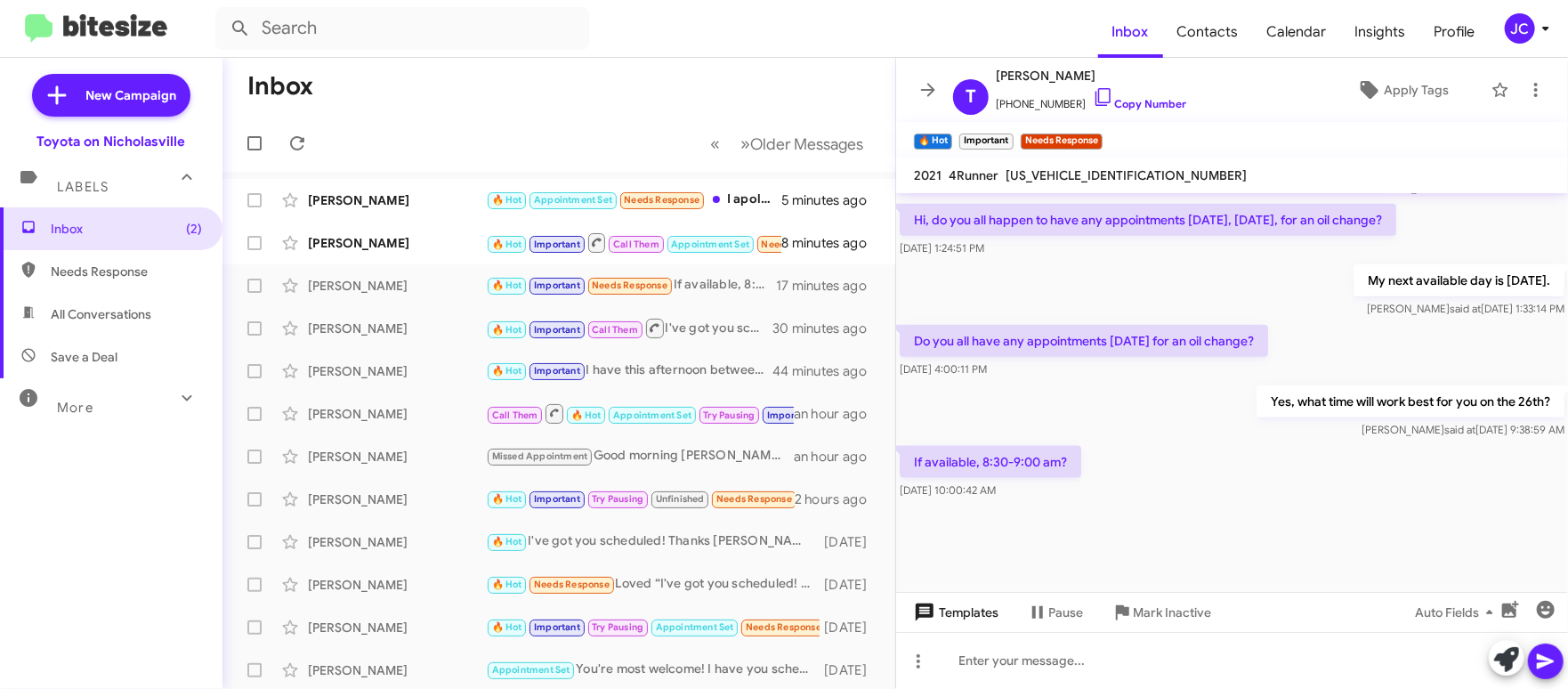
click at [941, 618] on span "Templates" at bounding box center [955, 613] width 89 height 32
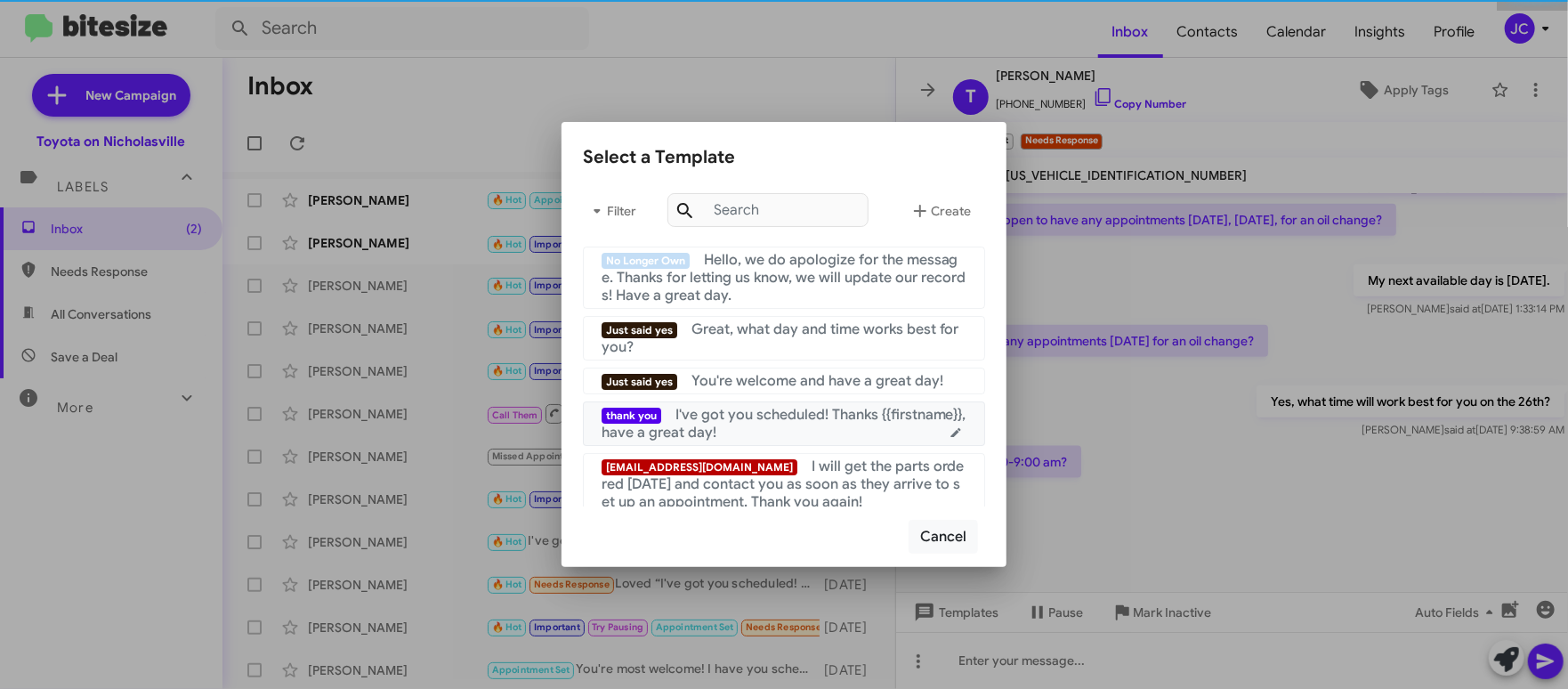
click at [847, 419] on span "I've got you scheduled! Thanks {{firstname}}, have a great day!" at bounding box center [784, 424] width 365 height 36
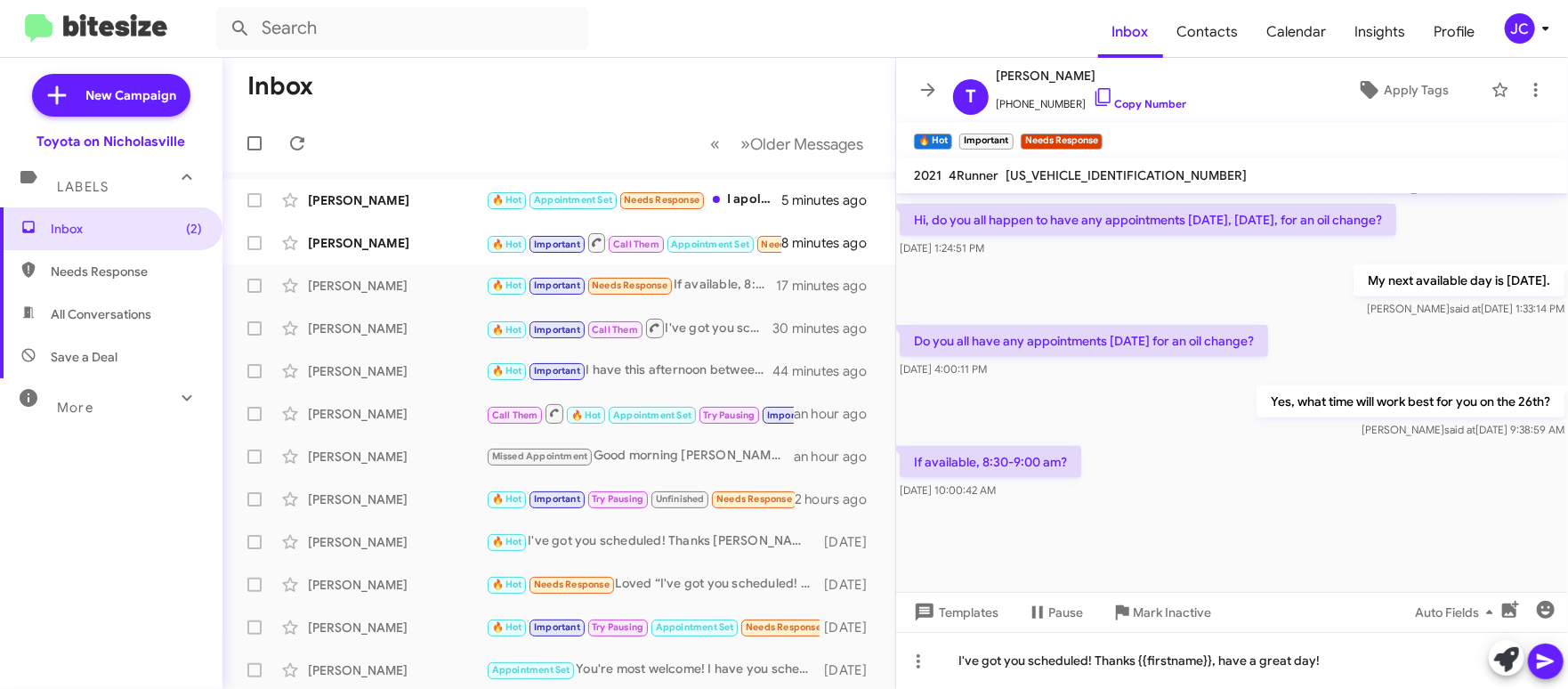
drag, startPoint x: 1547, startPoint y: 661, endPoint x: 1533, endPoint y: 659, distance: 14.1
click at [1547, 661] on icon at bounding box center [1545, 662] width 17 height 15
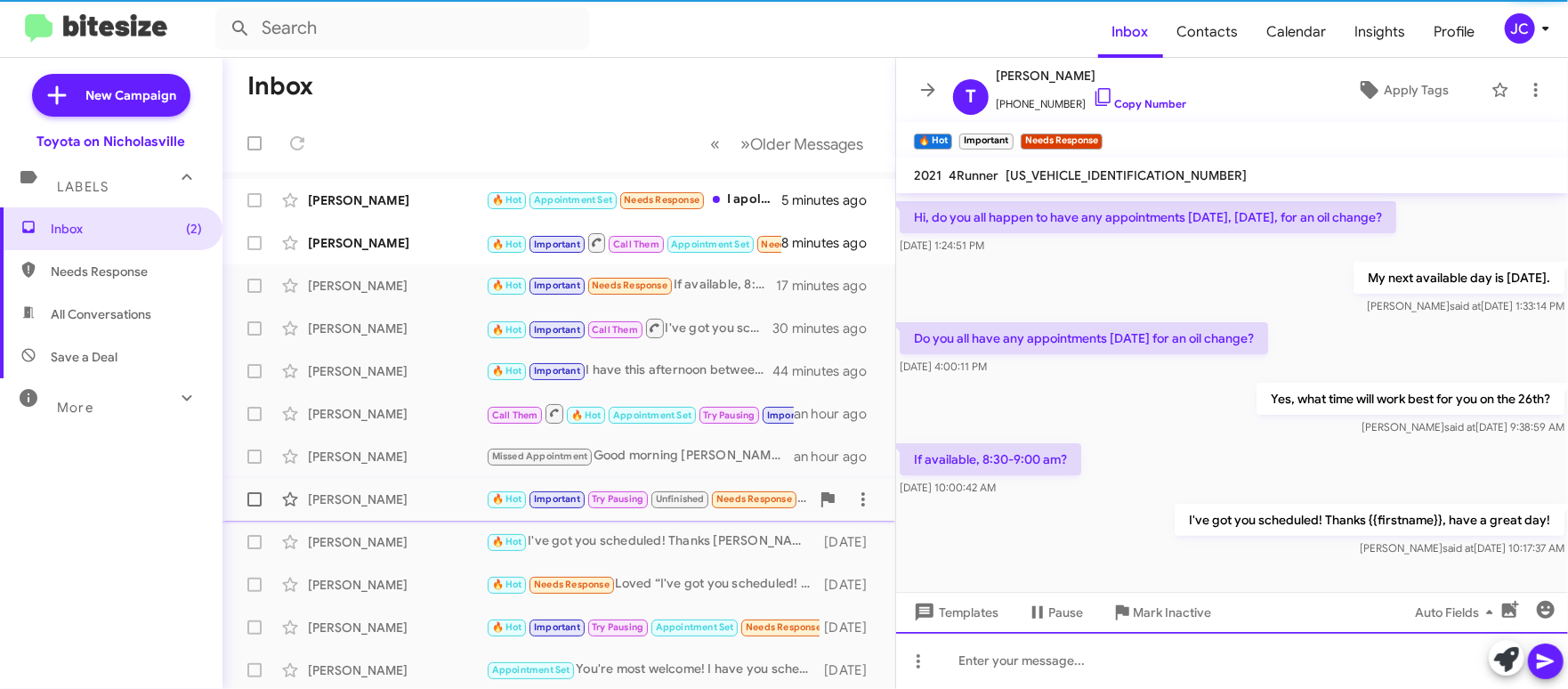
scroll to position [171, 0]
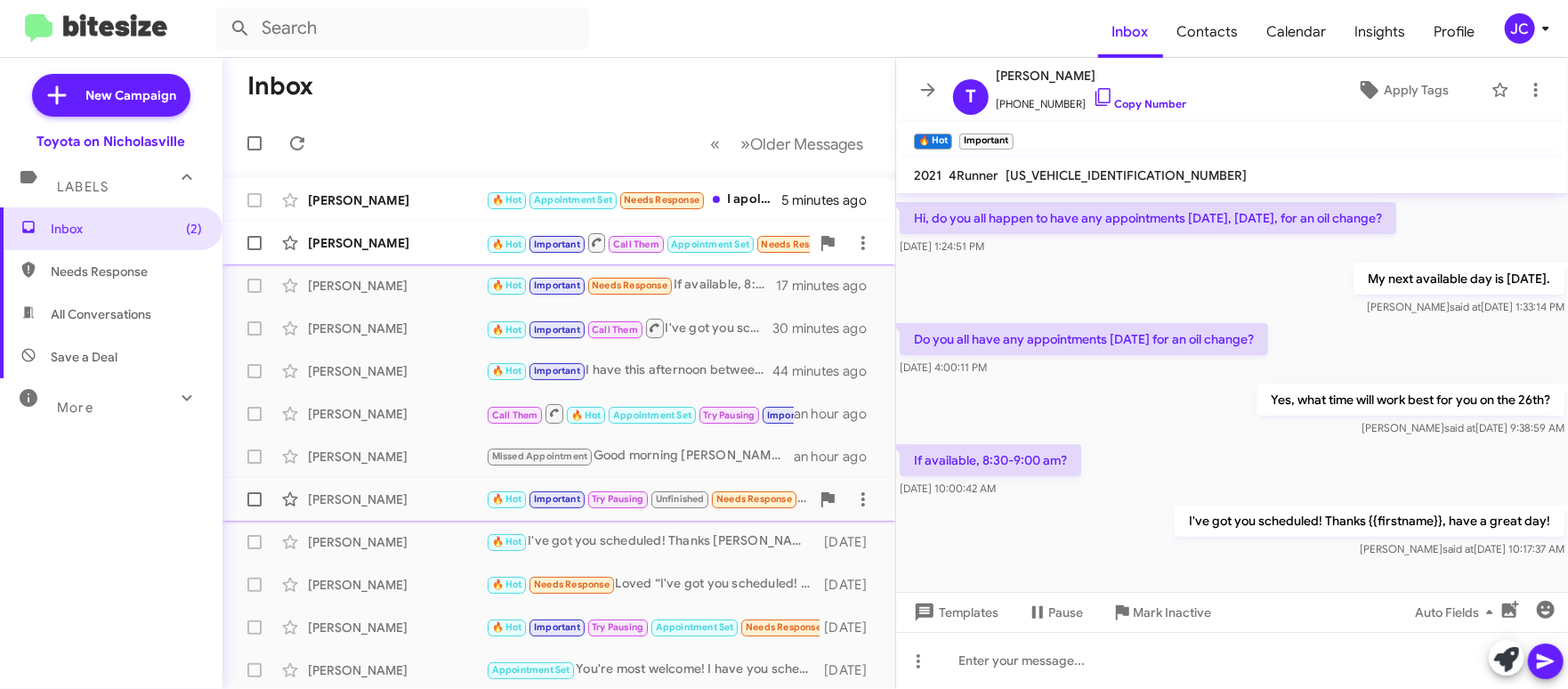
click at [348, 236] on div "[PERSON_NAME]" at bounding box center [397, 242] width 178 height 18
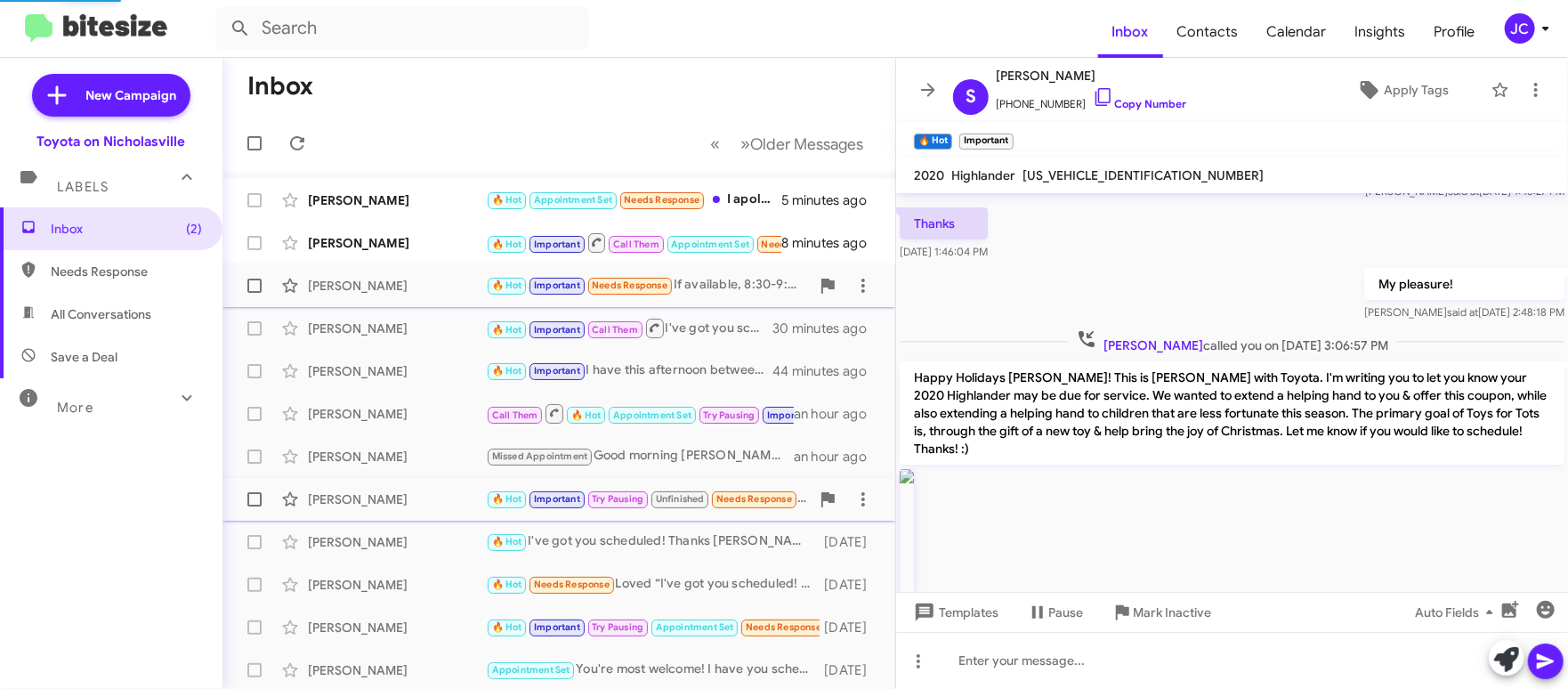
scroll to position [3343, 0]
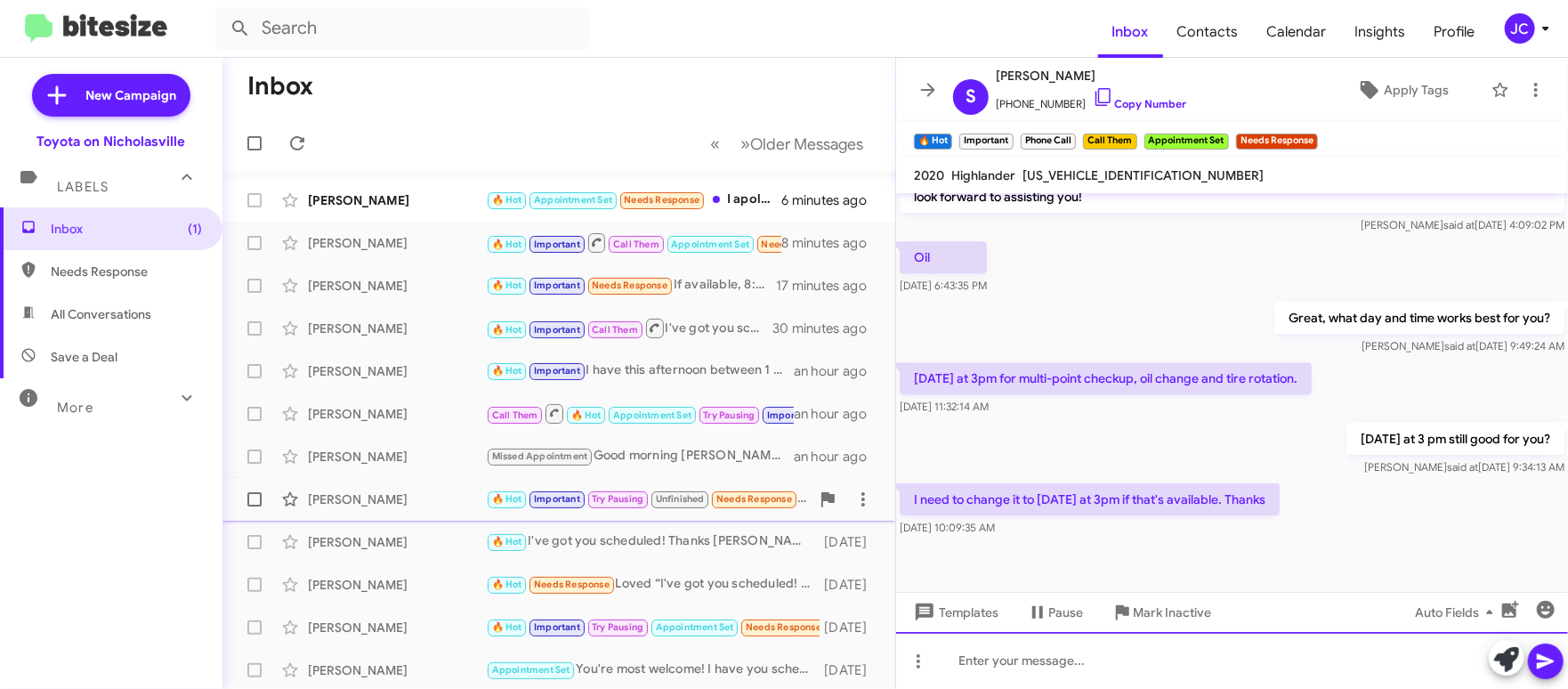
click at [987, 654] on div at bounding box center [1232, 661] width 672 height 57
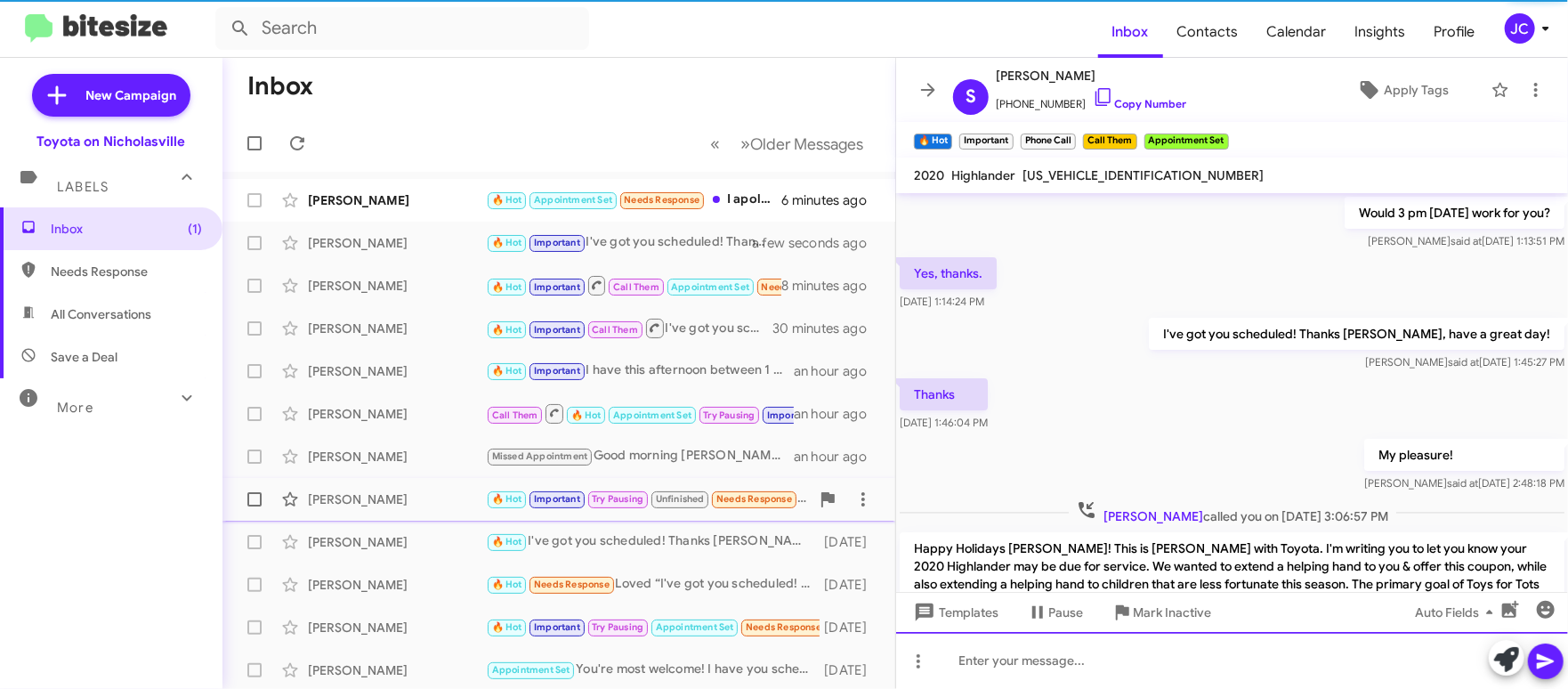
scroll to position [89, 0]
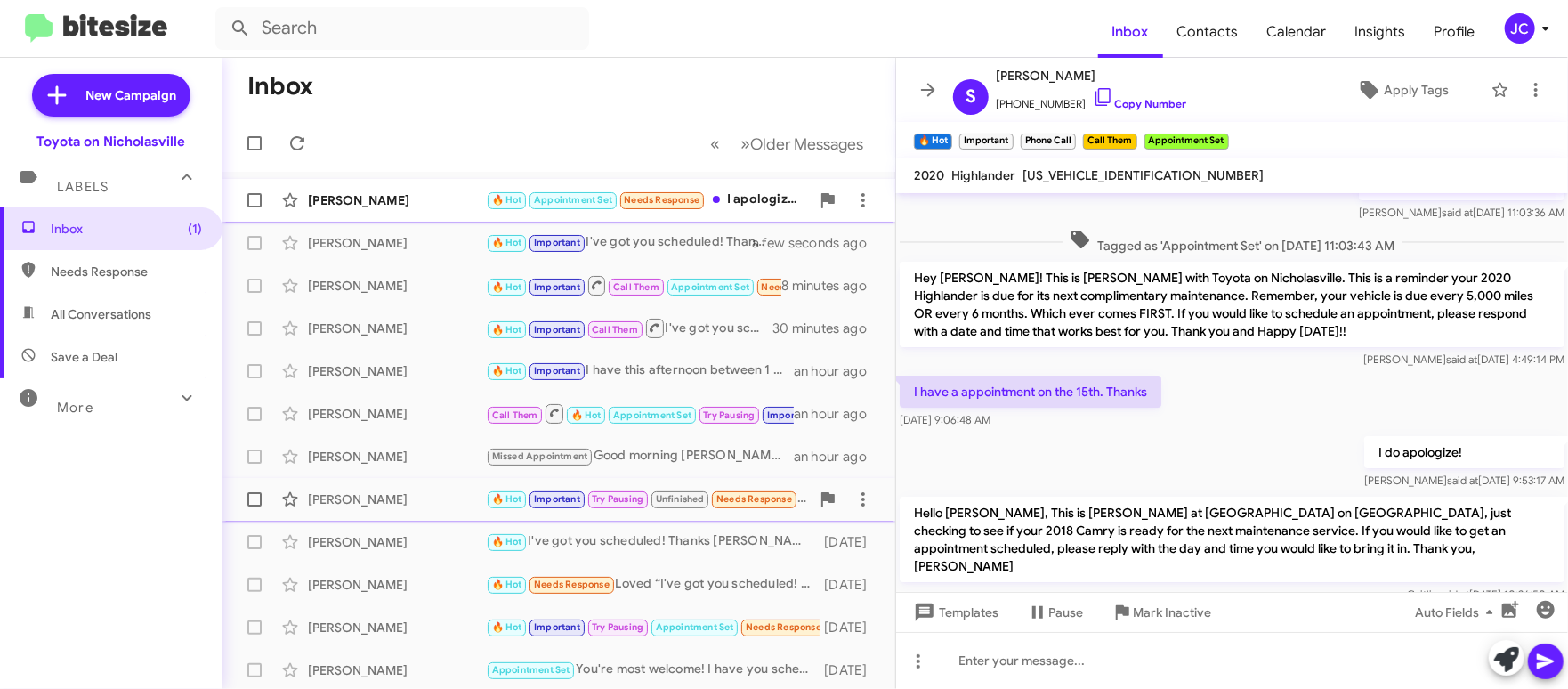
drag, startPoint x: 433, startPoint y: 202, endPoint x: 425, endPoint y: 210, distance: 11.3
click at [433, 202] on div "Kenneth Simpson" at bounding box center [397, 200] width 178 height 18
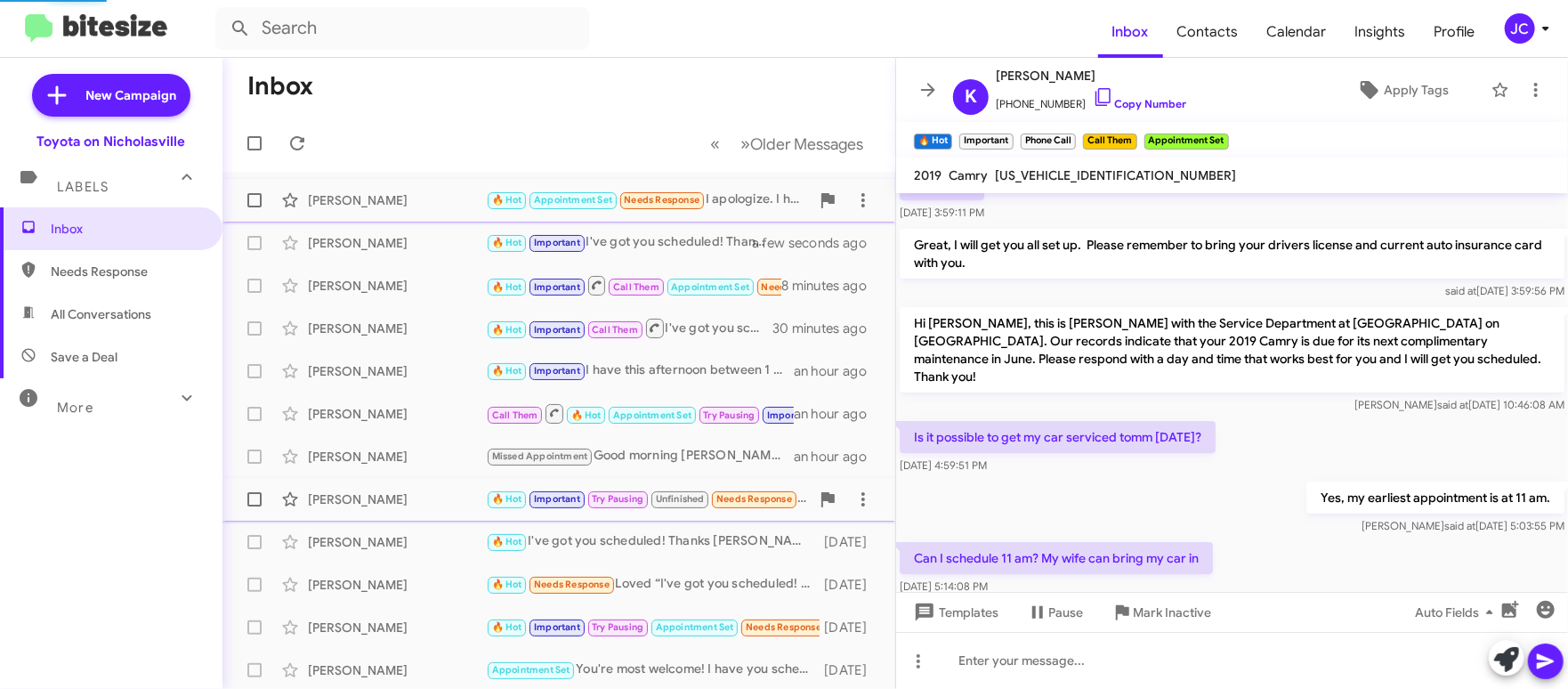
scroll to position [1566, 0]
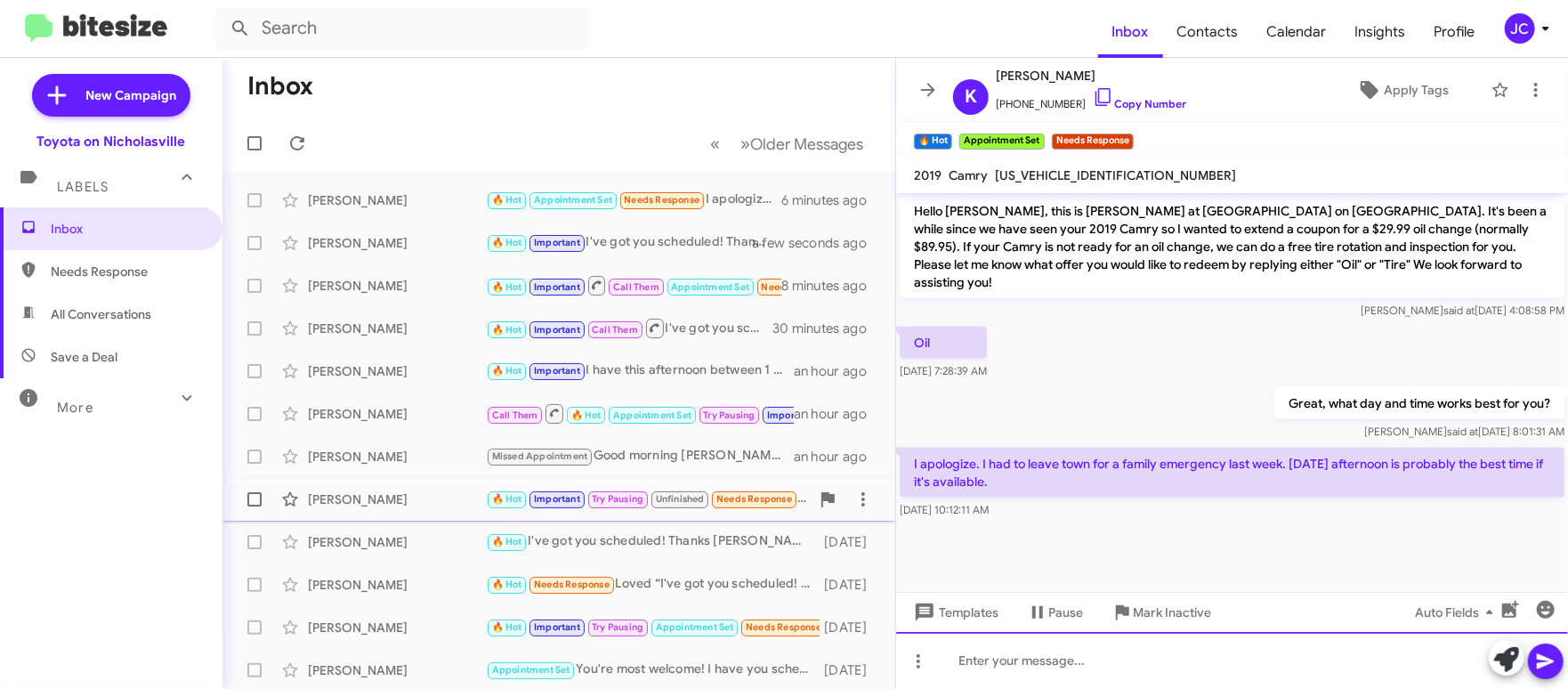
click at [1090, 672] on div at bounding box center [1232, 661] width 672 height 57
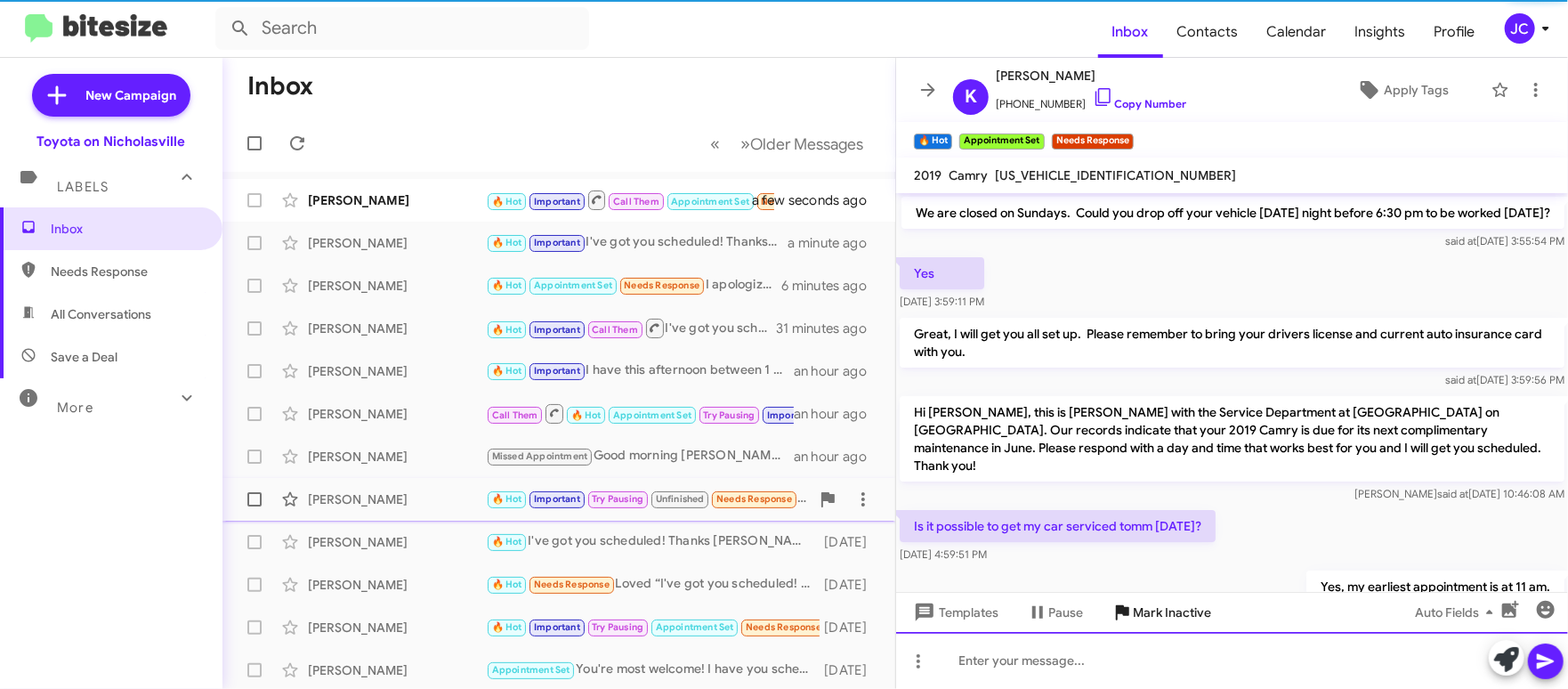
scroll to position [89, 0]
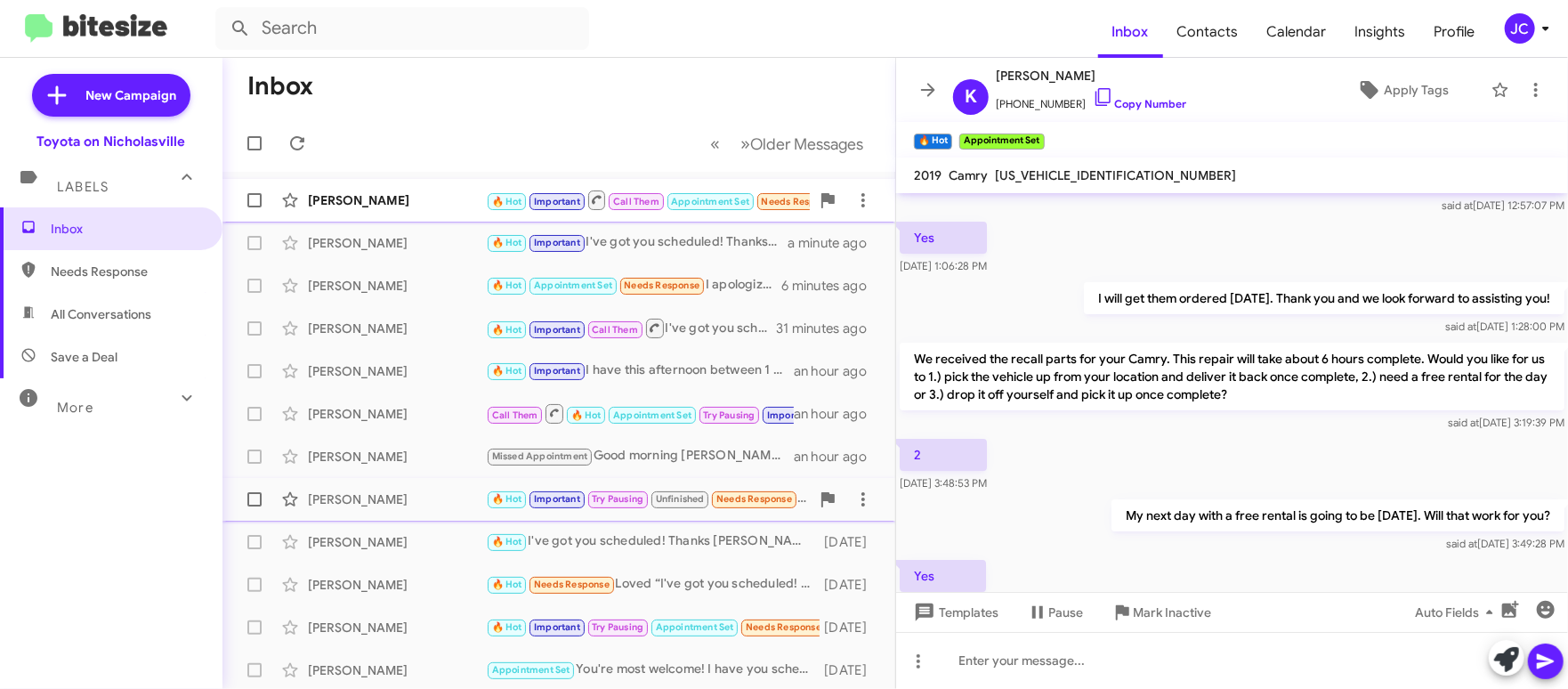
click at [425, 206] on div "[PERSON_NAME]" at bounding box center [397, 200] width 178 height 18
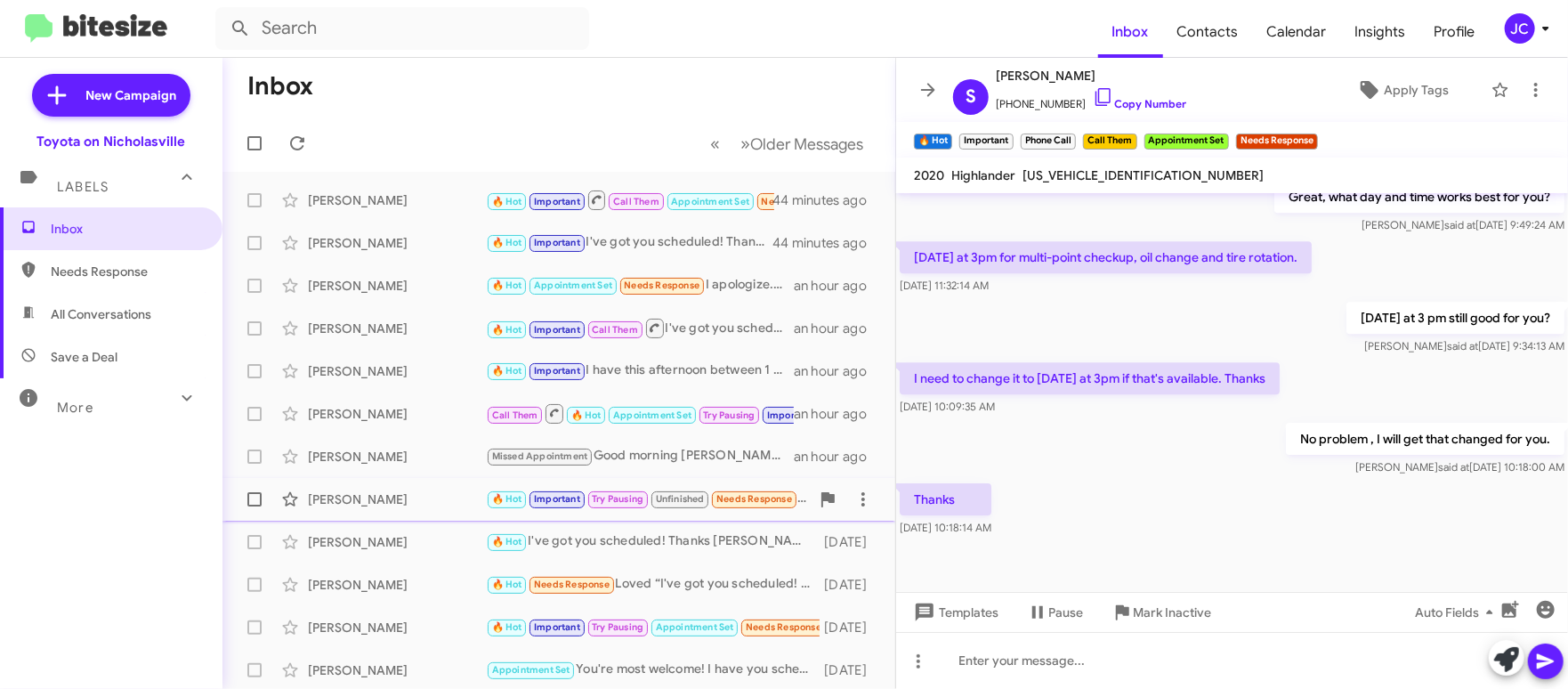
click at [1533, 38] on span "JC" at bounding box center [1530, 28] width 54 height 30
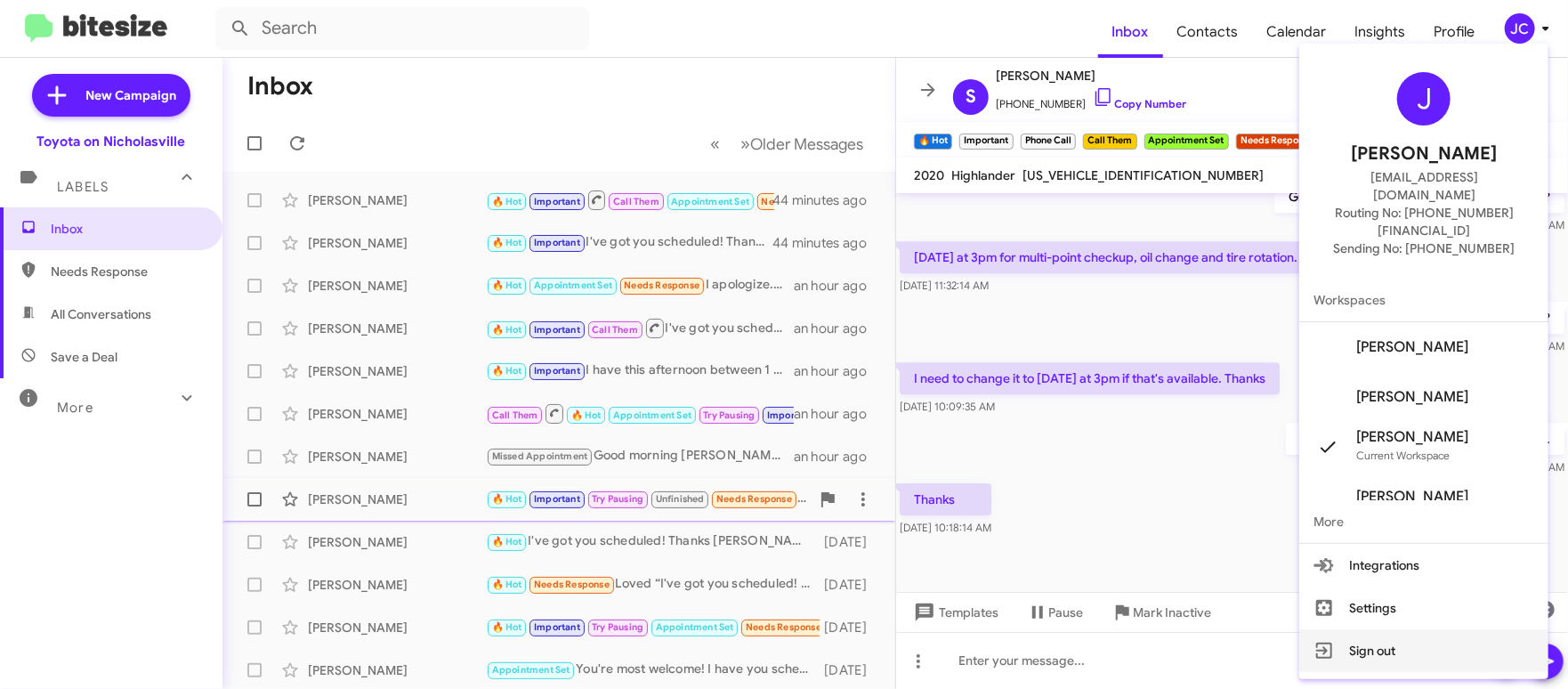
click at [1422, 630] on button "Sign out" at bounding box center [1424, 650] width 249 height 42
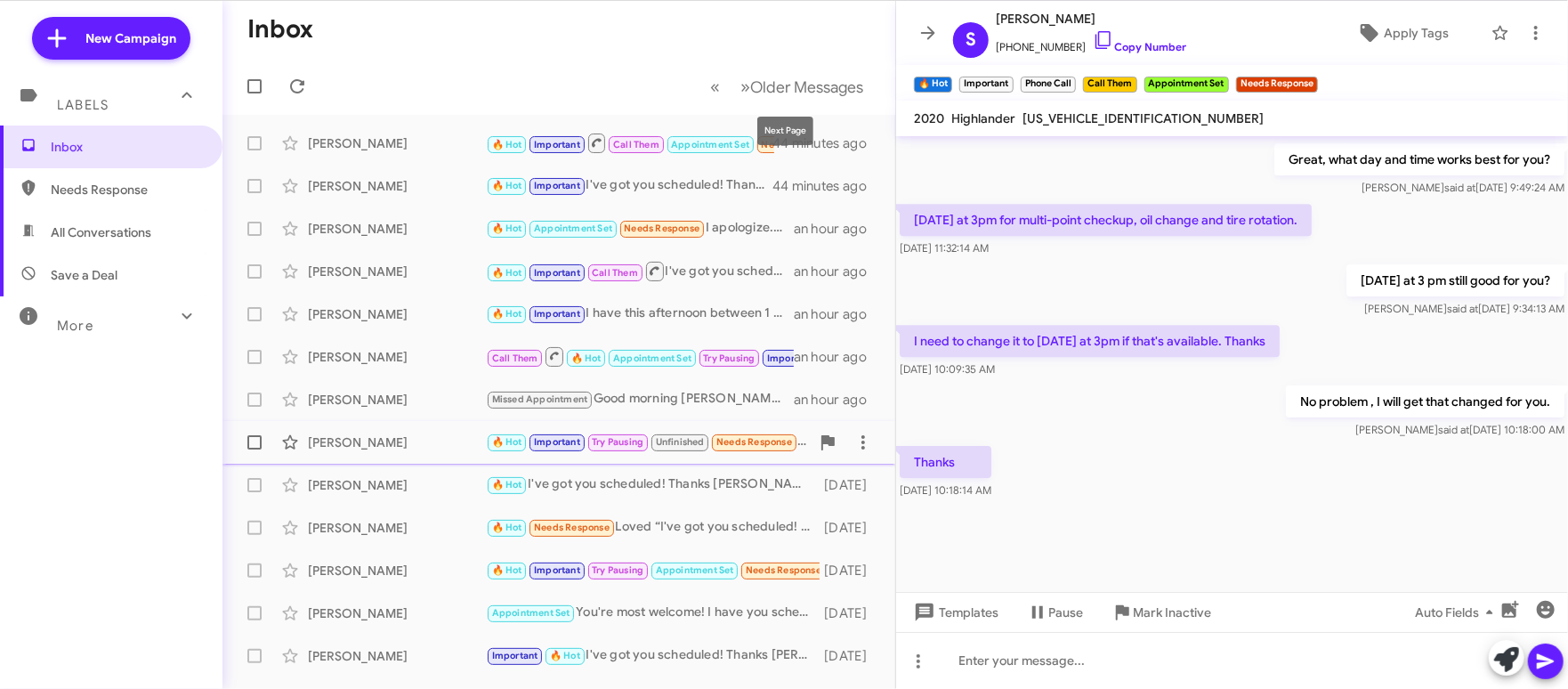
scroll to position [3286, 0]
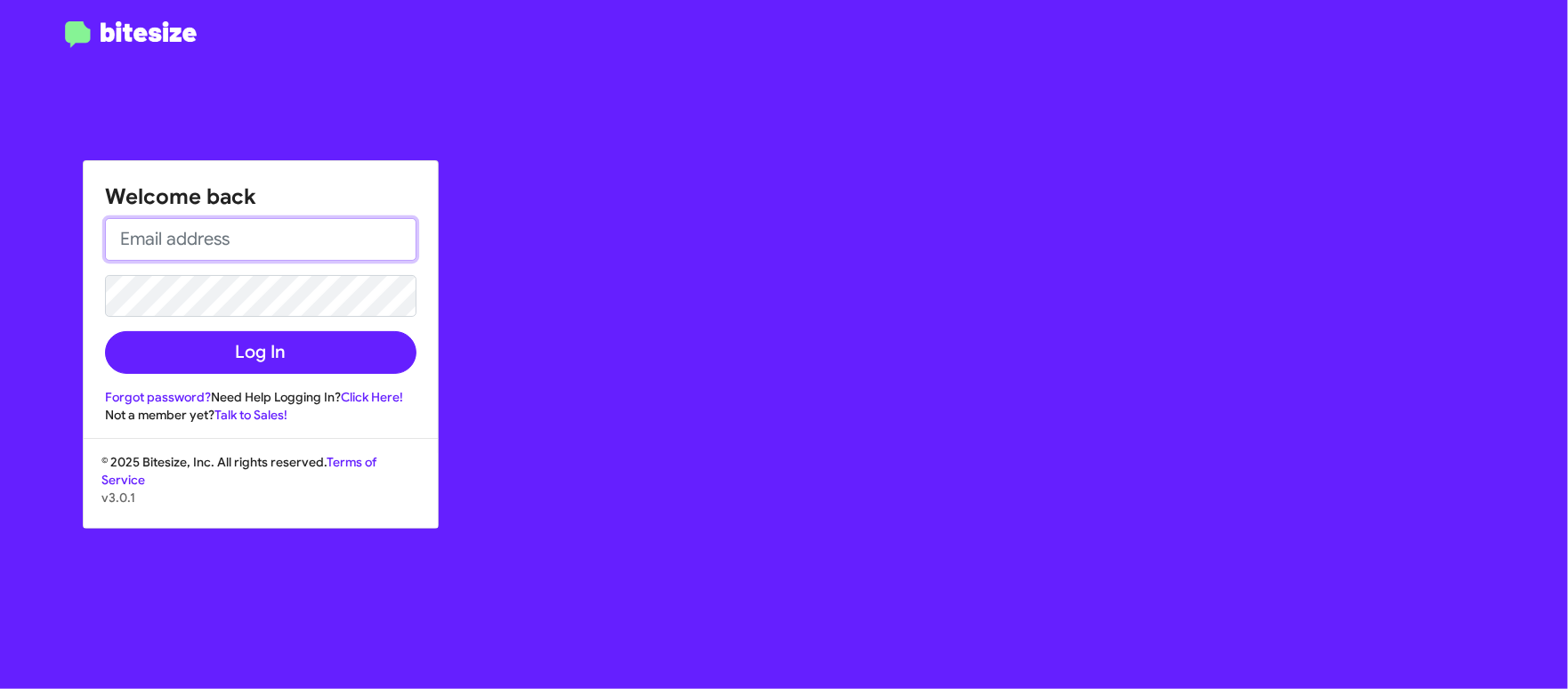
type input "jcummings@tonss.com"
